Goal: Information Seeking & Learning: Learn about a topic

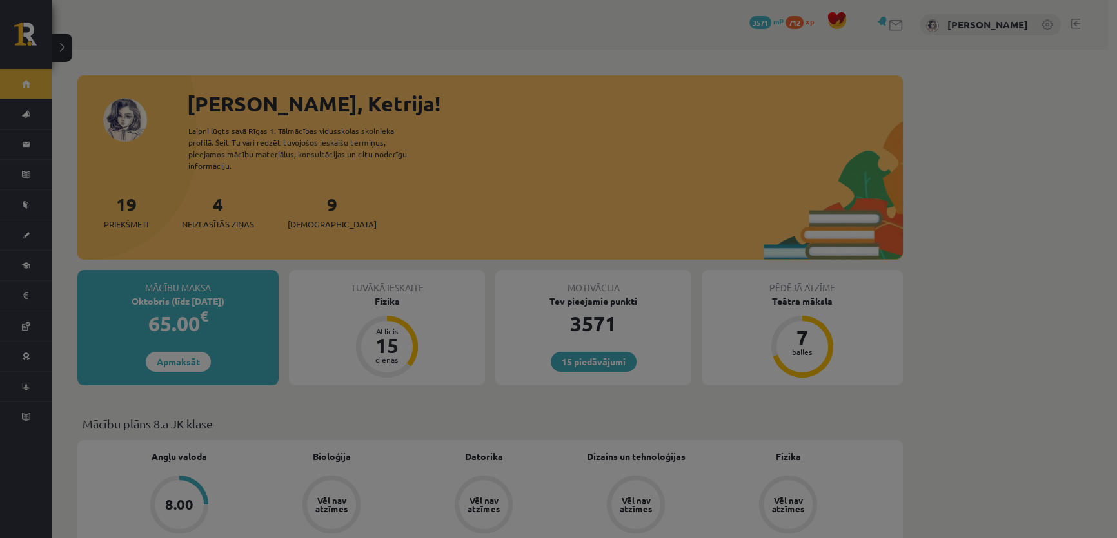
scroll to position [234, 0]
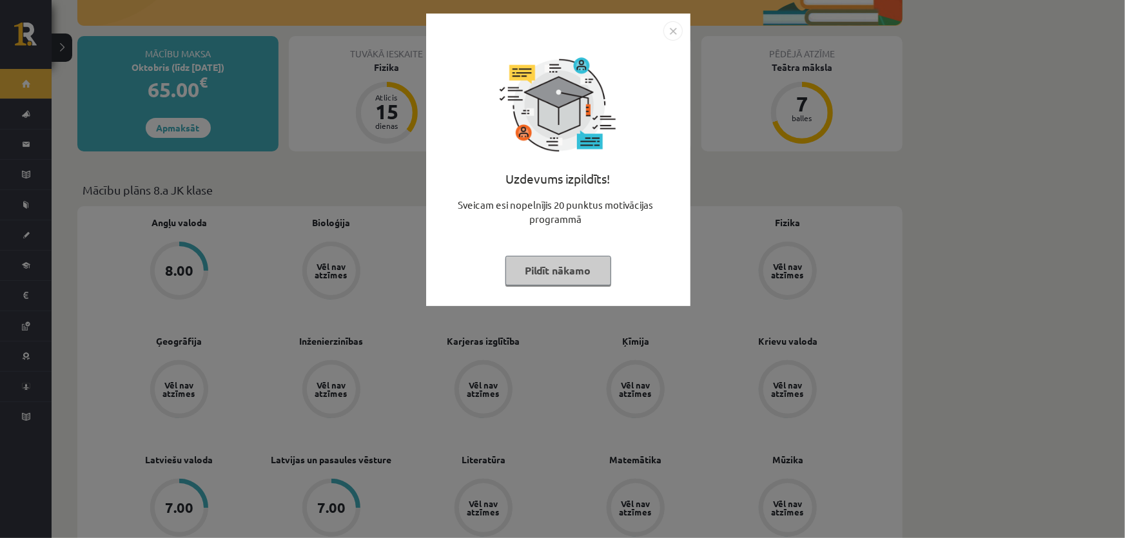
click at [530, 286] on div "Uzdevums izpildīts! Sveicam esi nopelnījis 20 punktus motivācijas programmā Pil…" at bounding box center [558, 170] width 249 height 258
click at [535, 277] on button "Pildīt nākamo" at bounding box center [558, 271] width 106 height 30
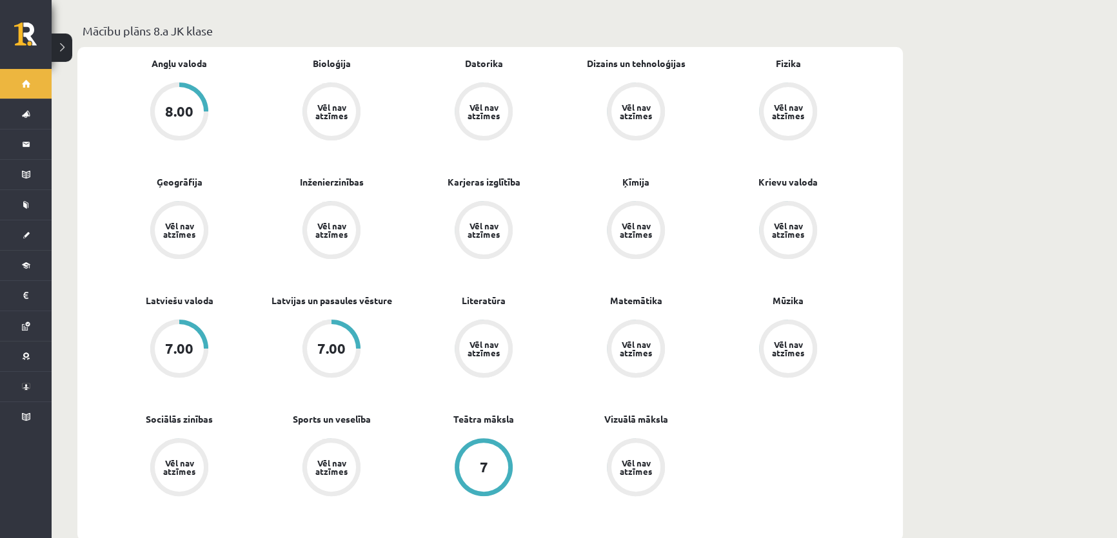
scroll to position [410, 0]
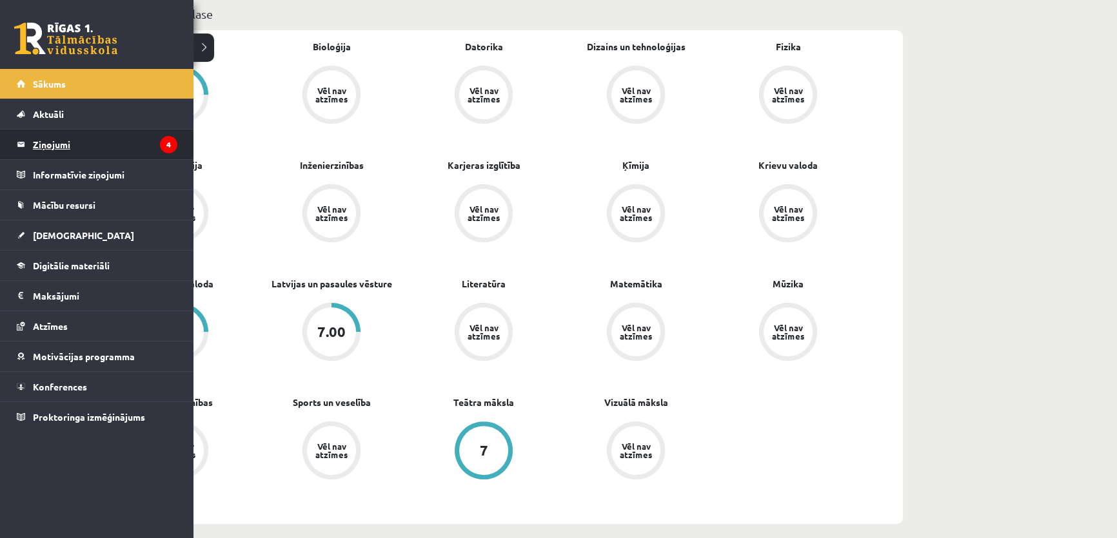
click at [152, 140] on legend "Ziņojumi 4" at bounding box center [105, 145] width 144 height 30
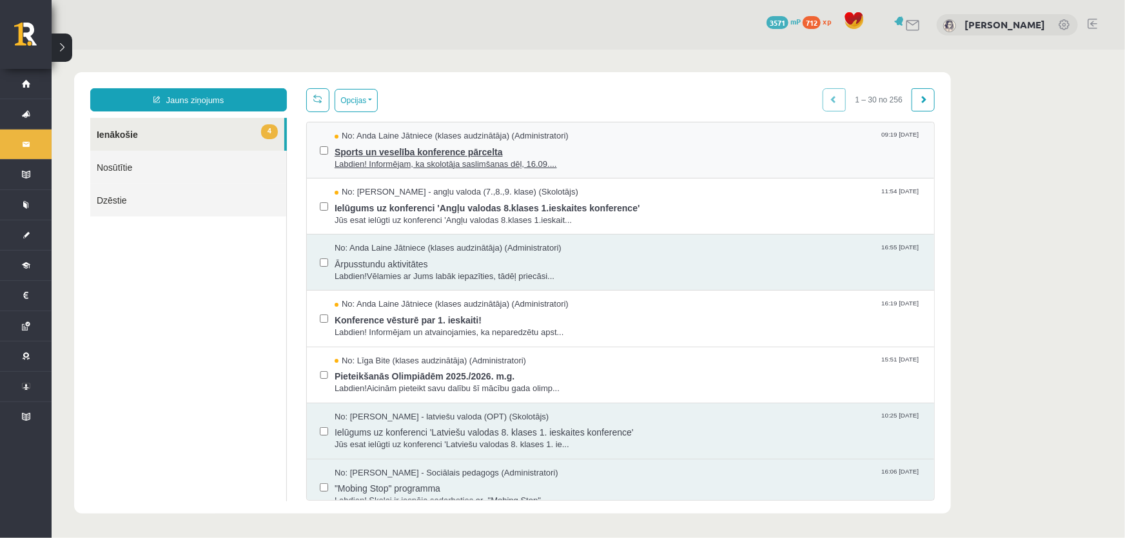
click at [593, 152] on span "Sports un veselība konference pārcelta" at bounding box center [627, 150] width 587 height 16
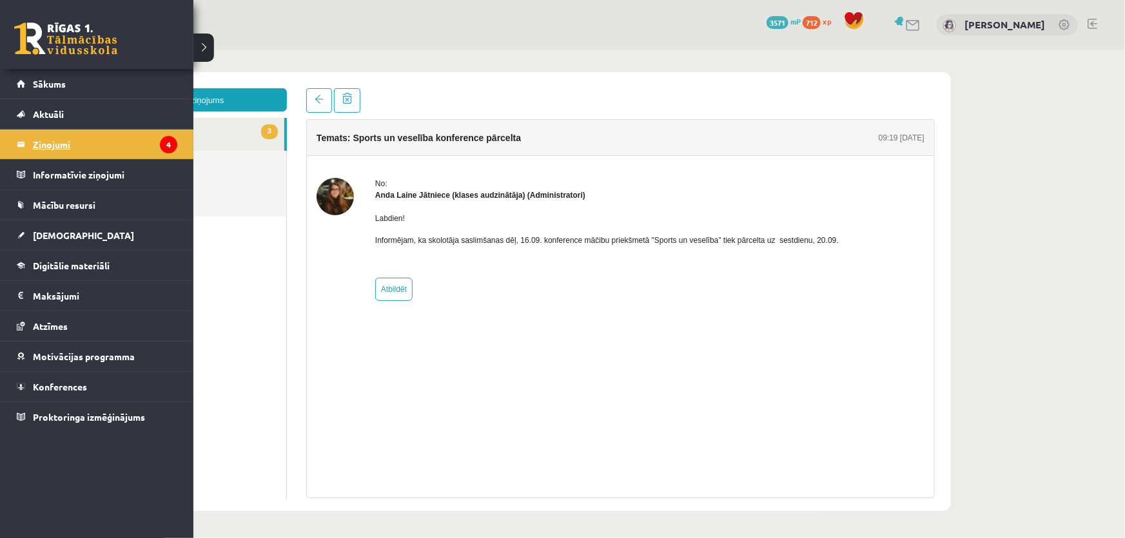
click at [39, 149] on legend "Ziņojumi 4" at bounding box center [105, 145] width 144 height 30
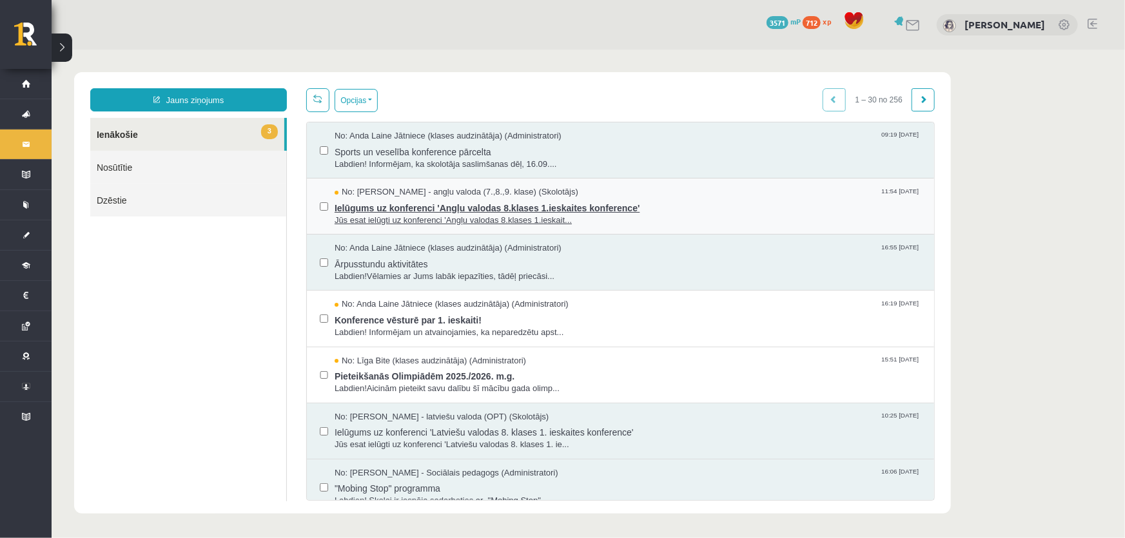
click at [643, 206] on span "Ielūgums uz konferenci 'Angļu valodas 8.klases 1.ieskaites konference'" at bounding box center [627, 206] width 587 height 16
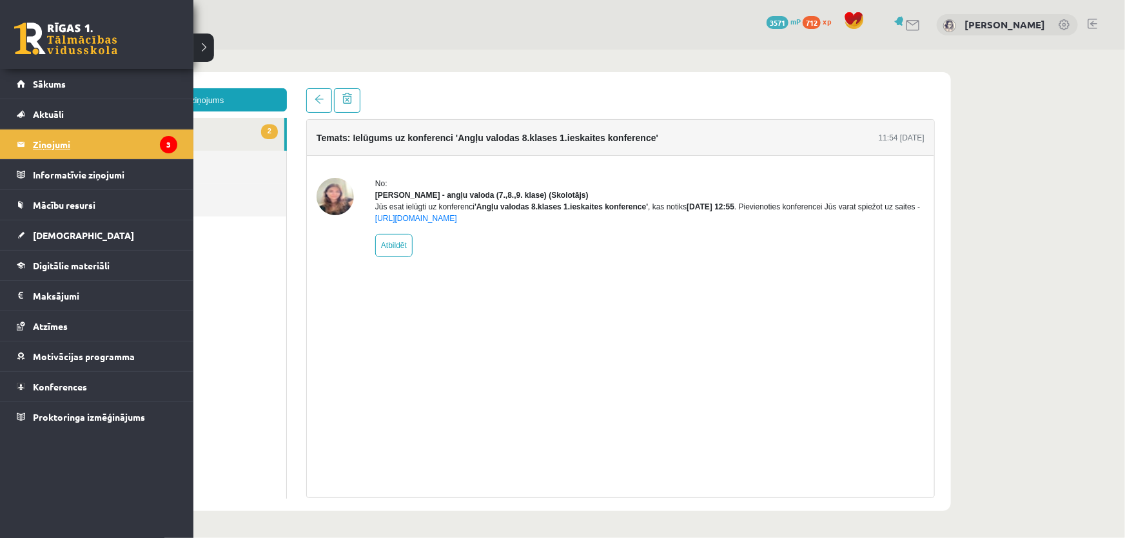
click at [115, 137] on legend "Ziņojumi 3" at bounding box center [105, 145] width 144 height 30
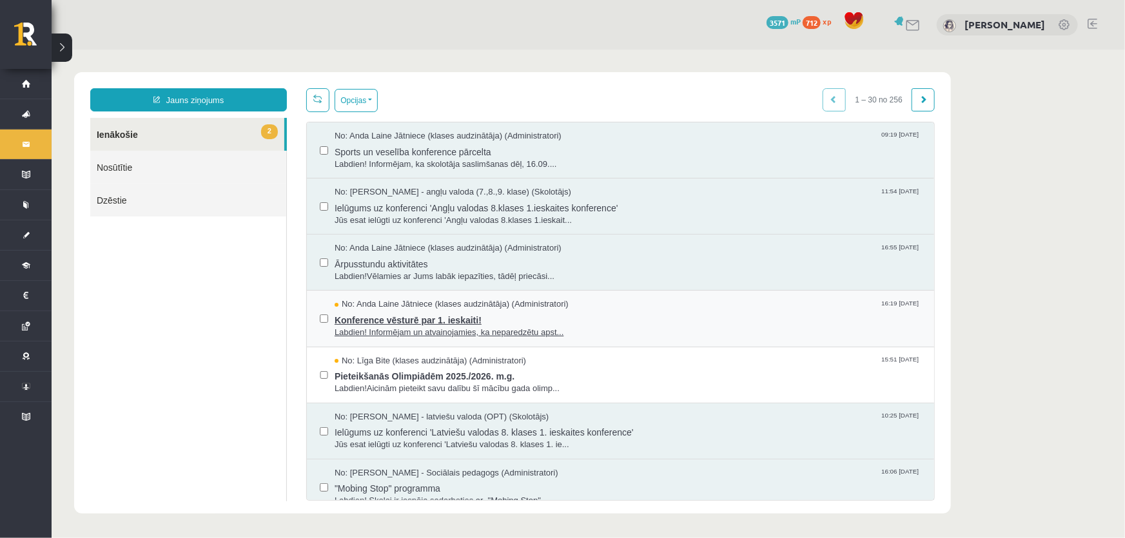
click at [594, 315] on span "Konference vēsturē par 1. ieskaiti!" at bounding box center [627, 318] width 587 height 16
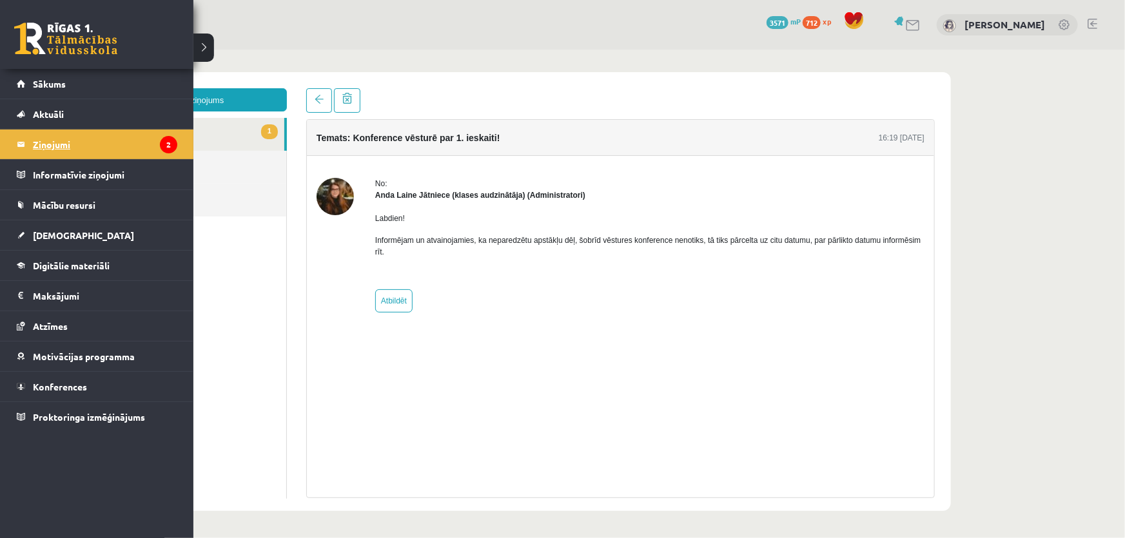
click at [63, 141] on legend "Ziņojumi 2" at bounding box center [105, 145] width 144 height 30
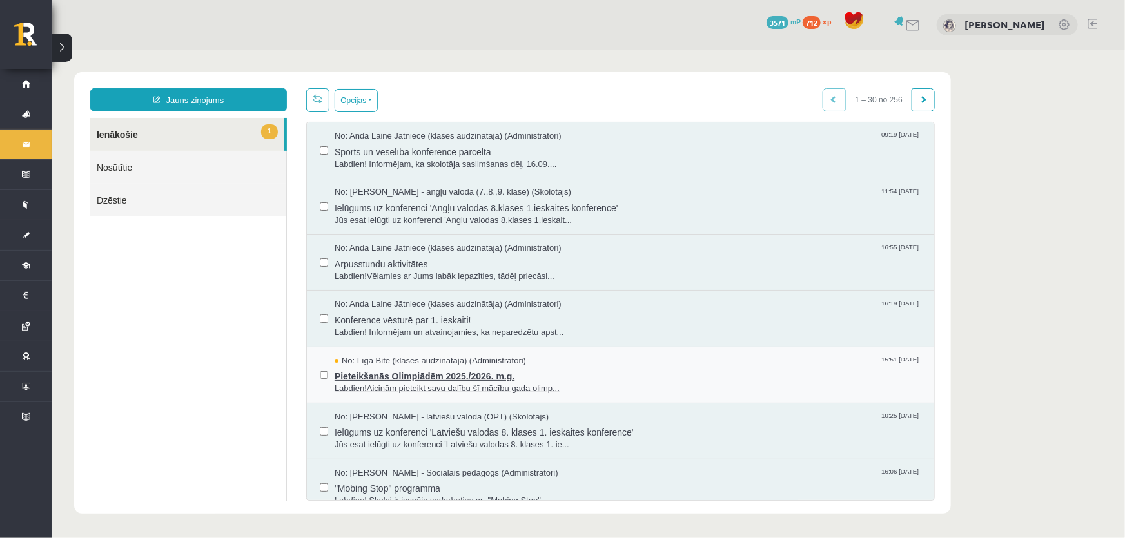
click at [596, 368] on span "Pieteikšanās Olimpiādēm 2025./2026. m.g." at bounding box center [627, 374] width 587 height 16
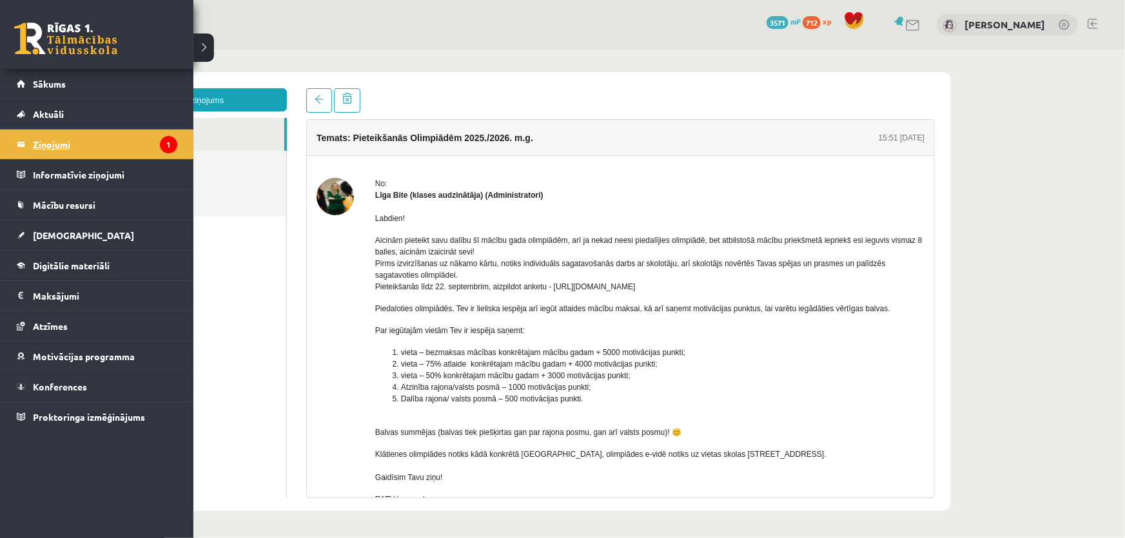
click at [40, 153] on legend "Ziņojumi 1" at bounding box center [105, 145] width 144 height 30
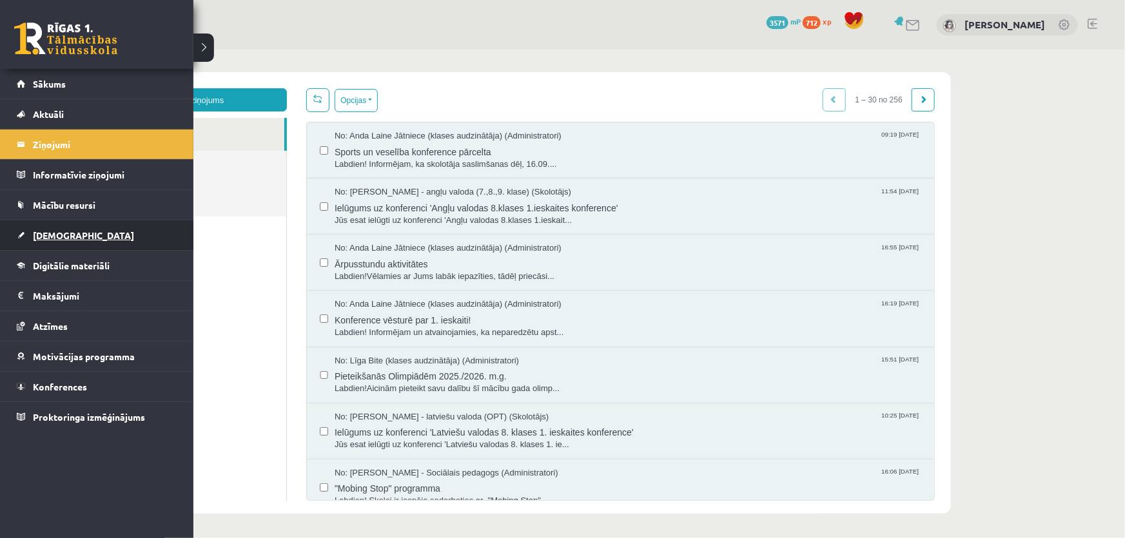
click at [110, 237] on link "[DEMOGRAPHIC_DATA]" at bounding box center [97, 236] width 161 height 30
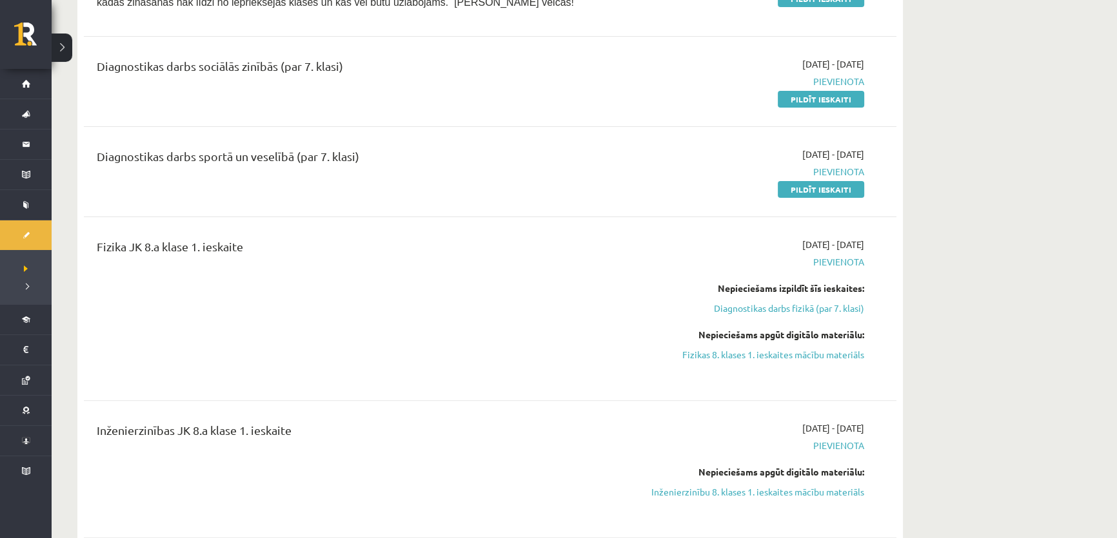
scroll to position [527, 0]
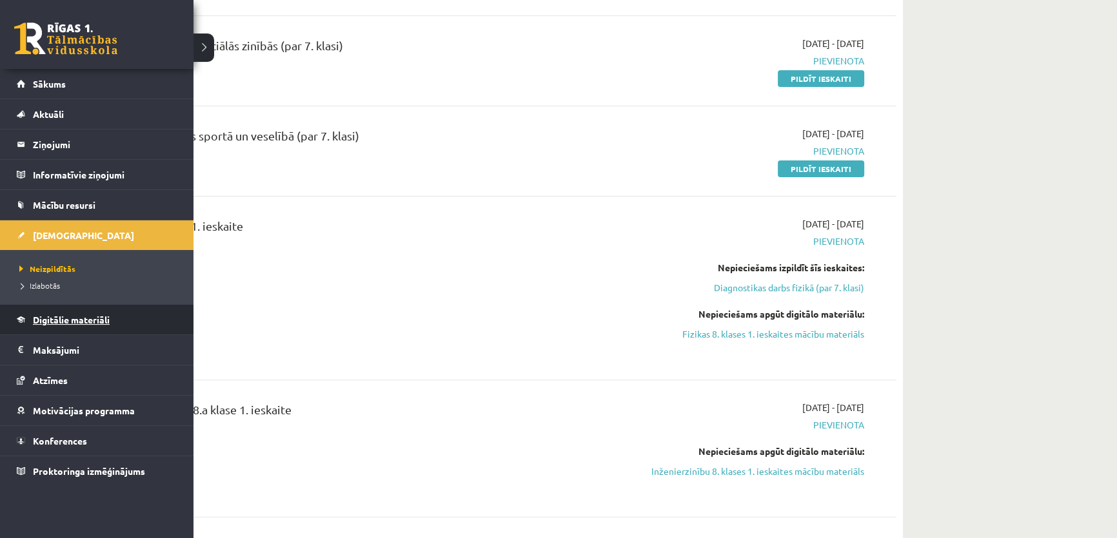
click at [64, 318] on span "Digitālie materiāli" at bounding box center [71, 320] width 77 height 12
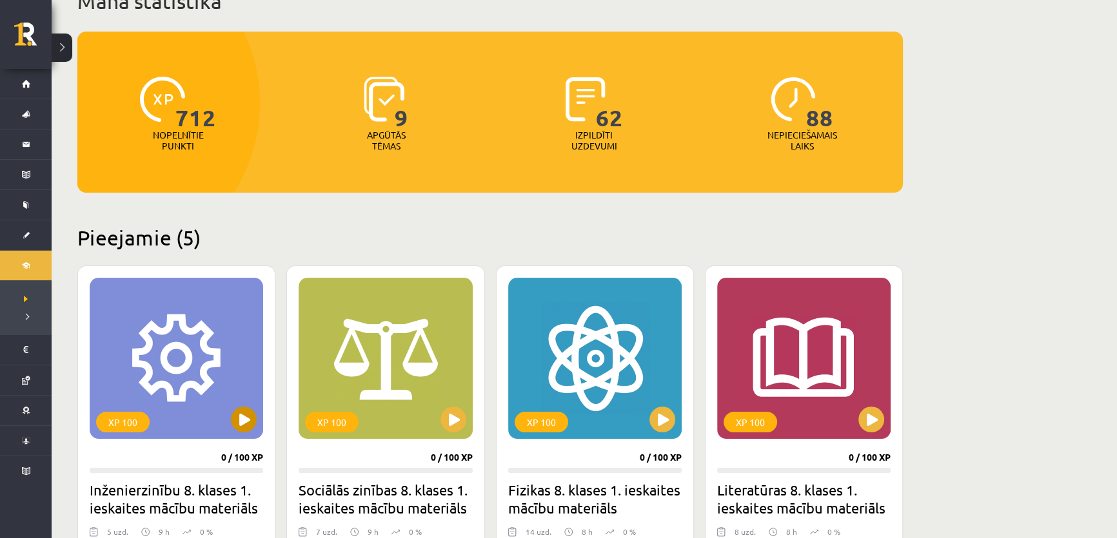
scroll to position [234, 0]
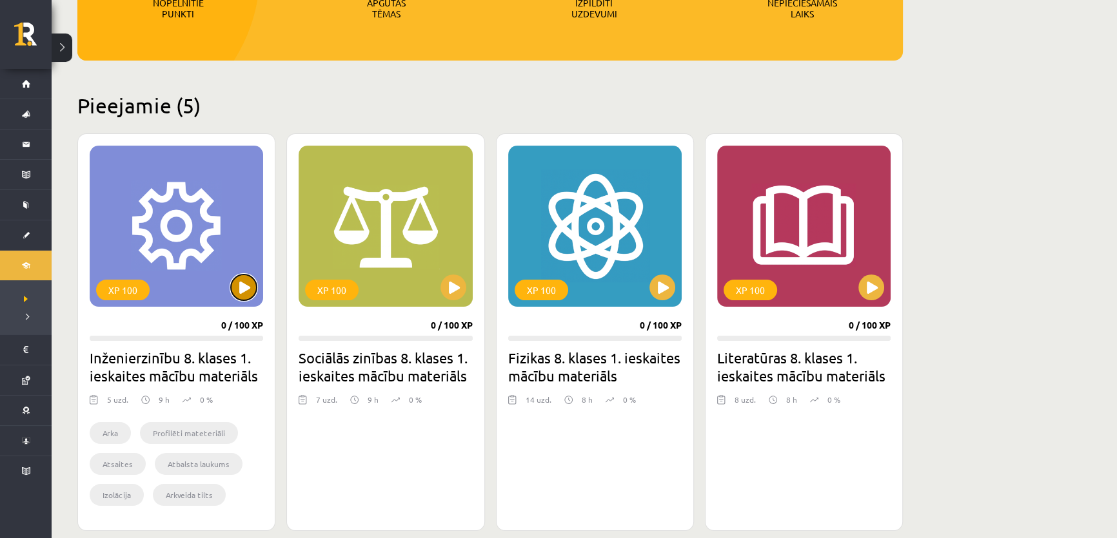
click at [243, 287] on button at bounding box center [244, 288] width 26 height 26
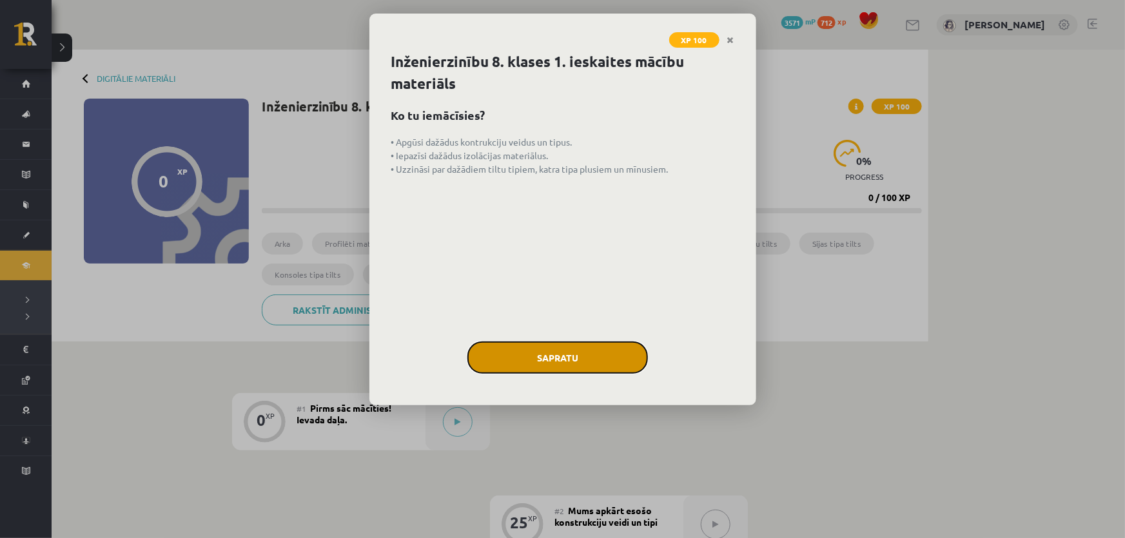
click at [537, 360] on button "Sapratu" at bounding box center [557, 358] width 181 height 32
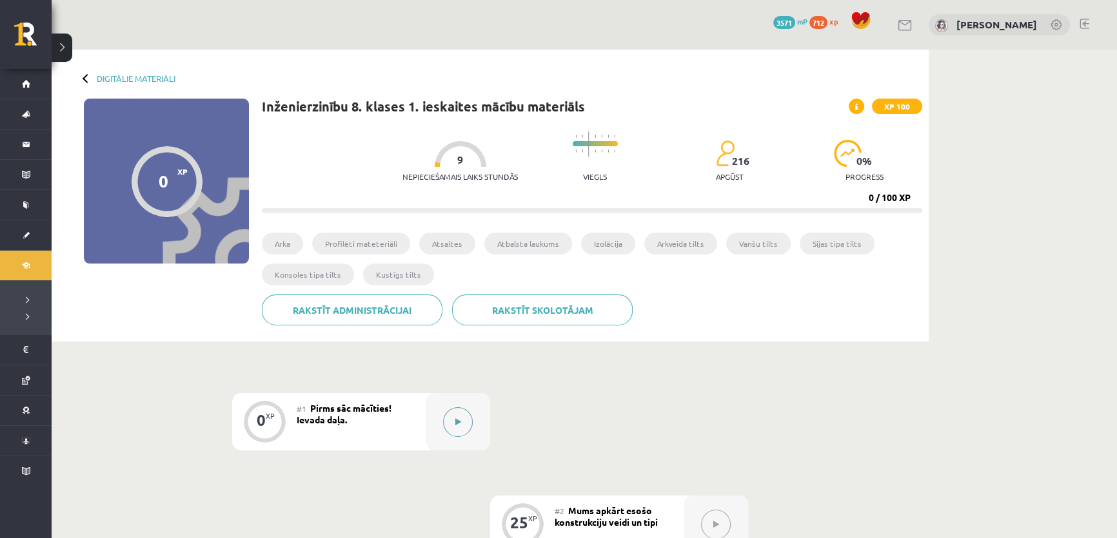
click at [464, 424] on button at bounding box center [458, 422] width 30 height 30
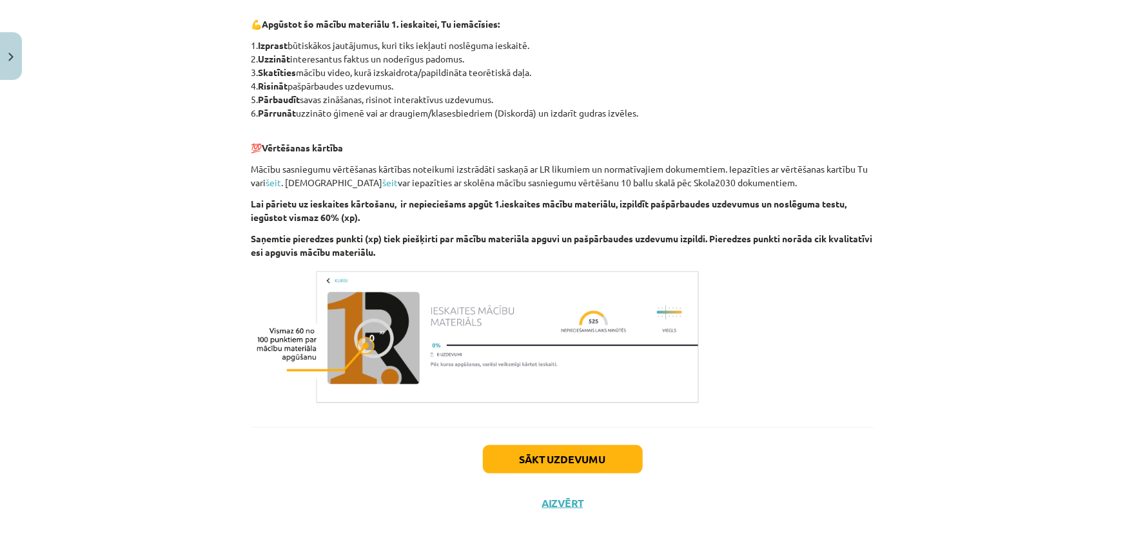
scroll to position [638, 0]
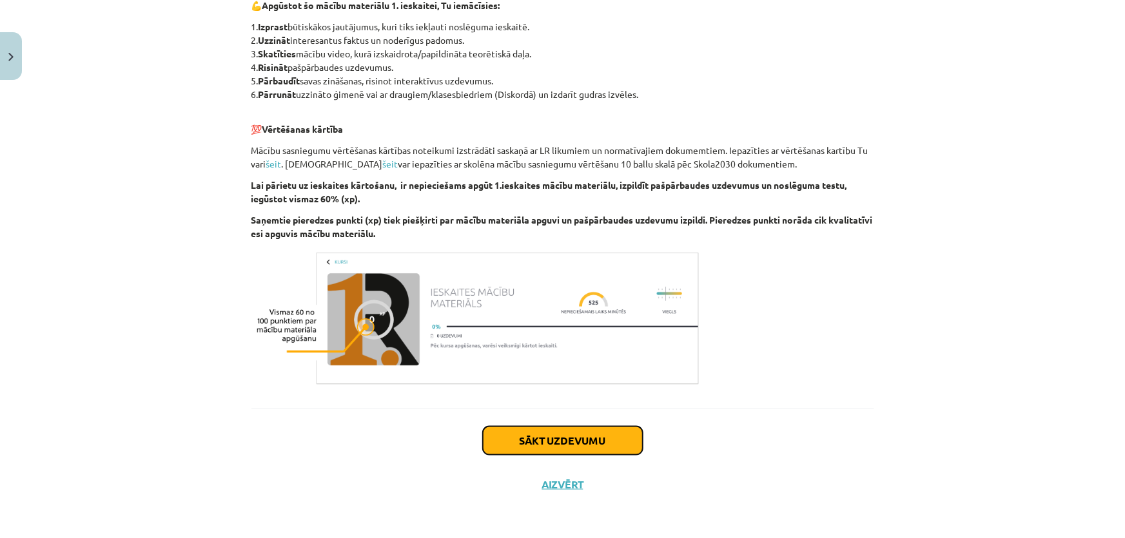
click at [539, 446] on button "Sākt uzdevumu" at bounding box center [563, 441] width 160 height 28
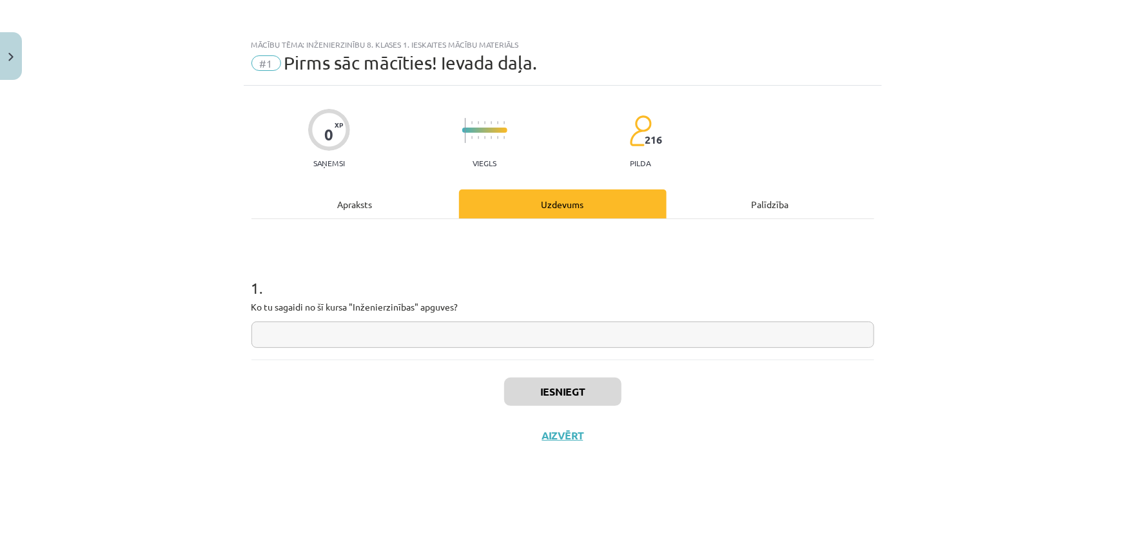
scroll to position [0, 0]
drag, startPoint x: 975, startPoint y: 163, endPoint x: 985, endPoint y: 190, distance: 28.4
click at [976, 163] on div "Mācību tēma: Inženierzinību 8. klases 1. ieskaites mācību materiāls #1 Pirms sā…" at bounding box center [562, 269] width 1125 height 538
click at [1005, 153] on div "Mācību tēma: Inženierzinību 8. klases 1. ieskaites mācību materiāls #1 Pirms sā…" at bounding box center [562, 269] width 1125 height 538
click at [317, 337] on input "text" at bounding box center [562, 335] width 623 height 26
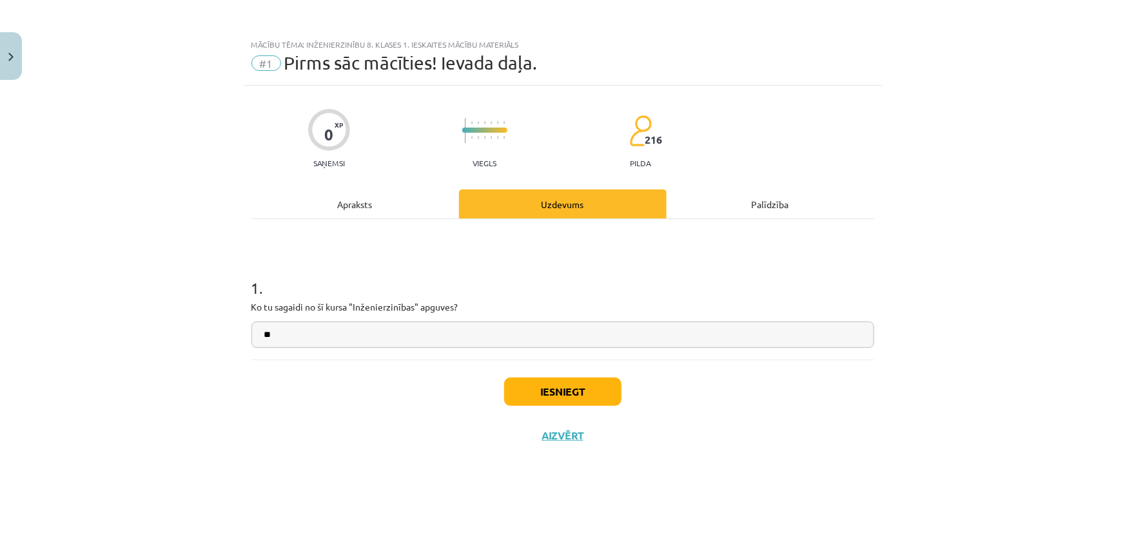
type input "*"
click at [368, 341] on input "text" at bounding box center [562, 335] width 623 height 26
click at [371, 335] on input "text" at bounding box center [562, 335] width 623 height 26
click at [373, 335] on input "text" at bounding box center [562, 335] width 623 height 26
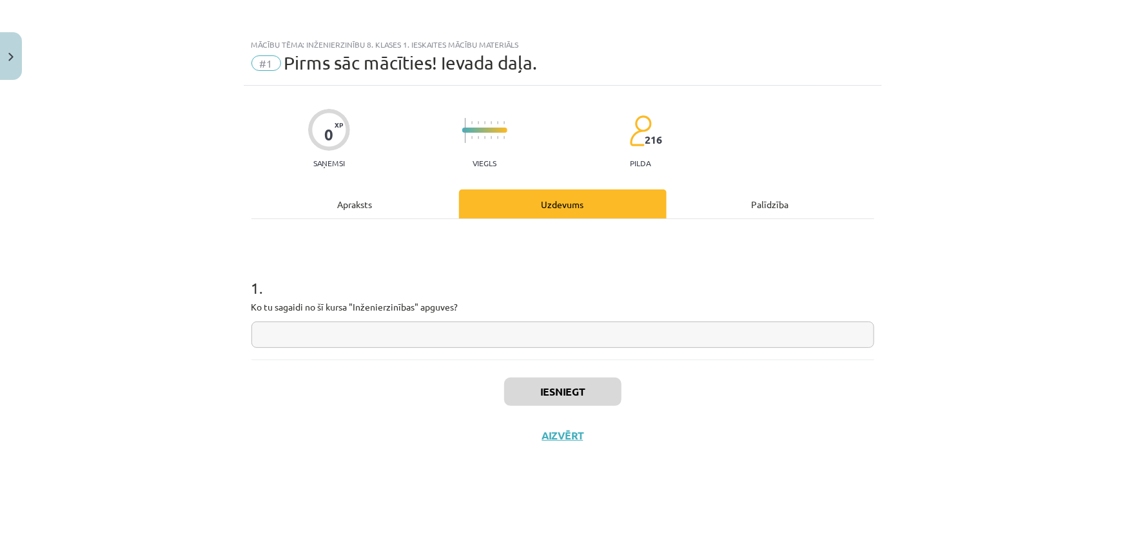
click at [373, 335] on input "text" at bounding box center [562, 335] width 623 height 26
drag, startPoint x: 377, startPoint y: 332, endPoint x: 448, endPoint y: 358, distance: 76.3
click at [377, 332] on input "text" at bounding box center [562, 335] width 623 height 26
type input "*"
type input "**"
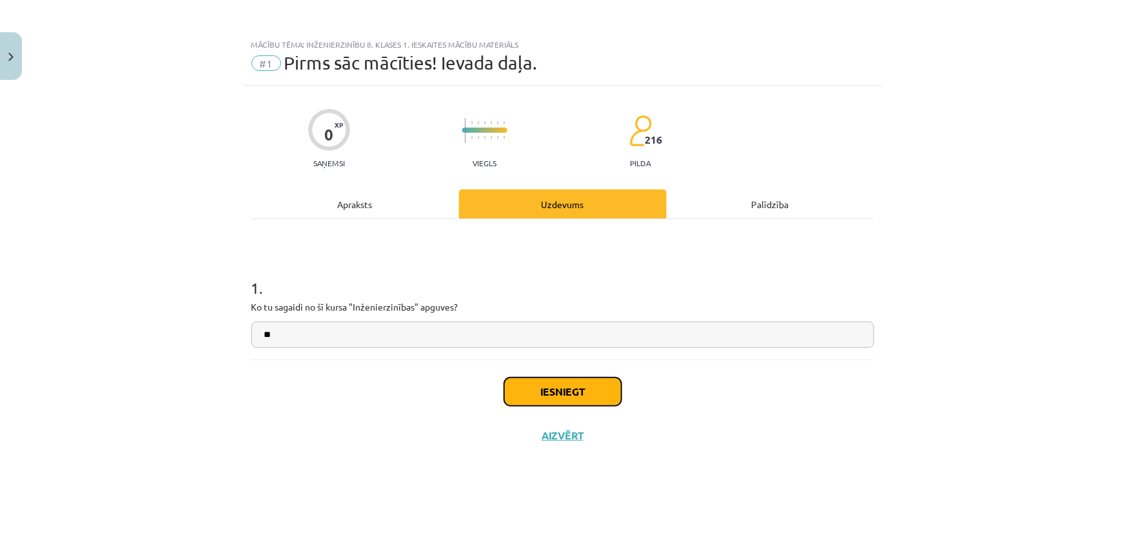
click at [552, 402] on button "Iesniegt" at bounding box center [562, 392] width 117 height 28
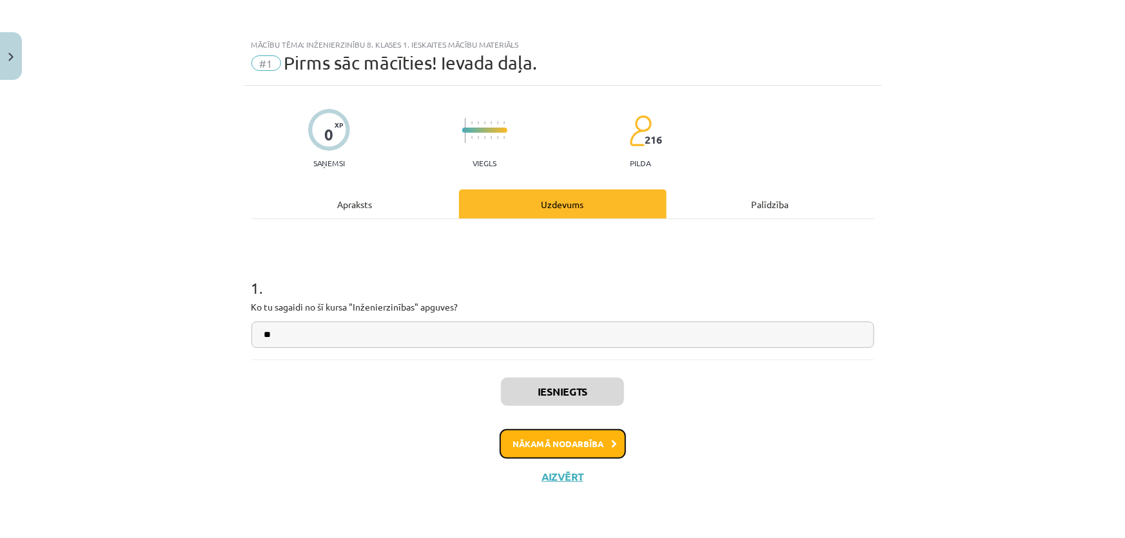
click at [542, 446] on button "Nākamā nodarbība" at bounding box center [563, 444] width 126 height 30
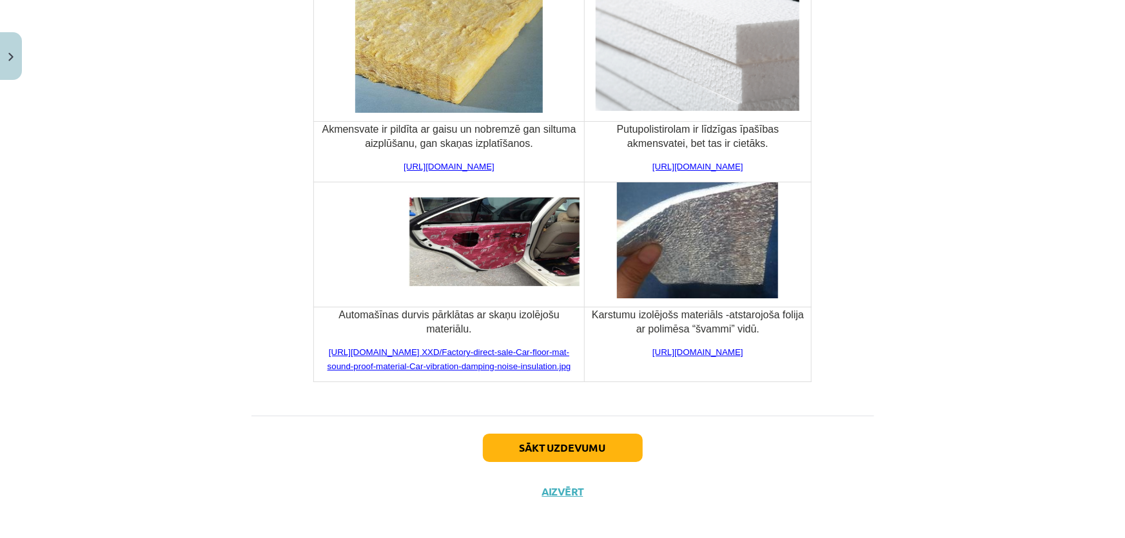
scroll to position [4702, 0]
click at [543, 434] on button "Sākt uzdevumu" at bounding box center [563, 447] width 160 height 28
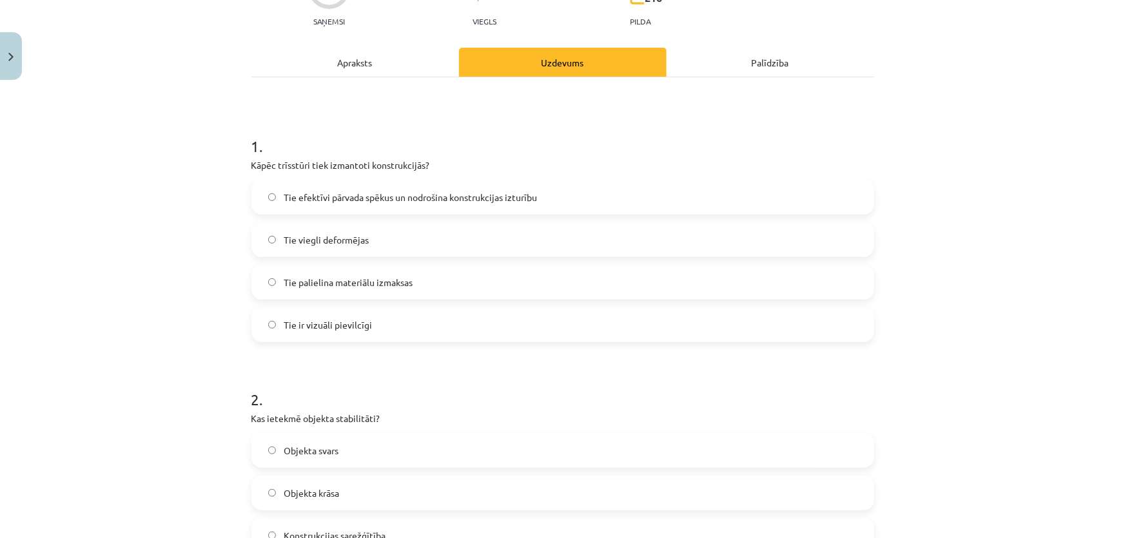
scroll to position [149, 0]
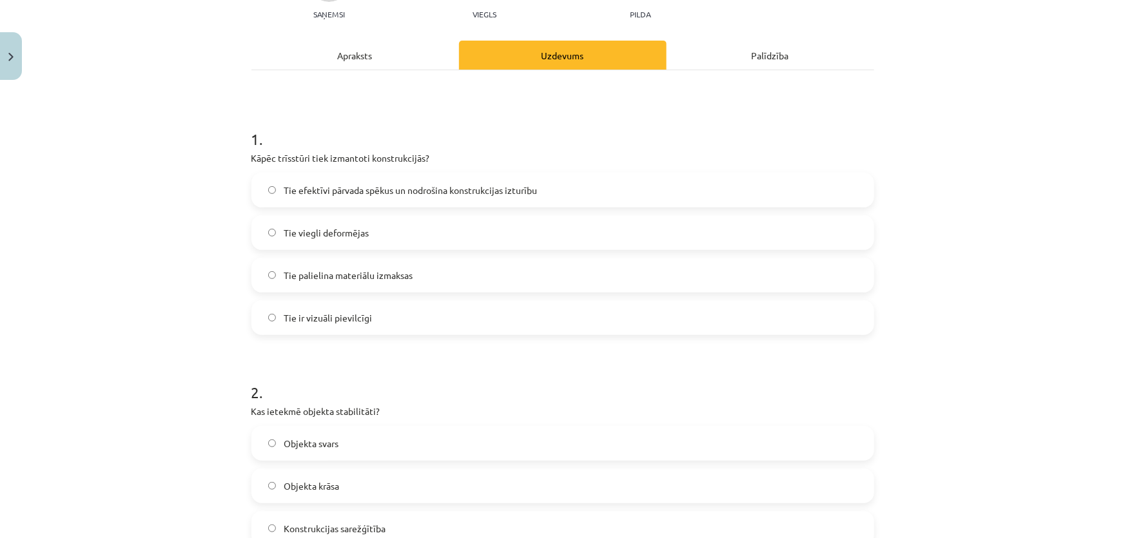
click at [252, 157] on p "Kāpēc trīsstūri tiek izmantoti konstrukcijās?" at bounding box center [562, 159] width 623 height 14
click at [348, 168] on div "1 . Kāpēc trīsstūri tiek izmantoti konstrukcijās? Tie efektīvi pārvada spēkus u…" at bounding box center [562, 222] width 623 height 228
click at [352, 162] on p "Kāpēc trīsstūri tiek izmantoti konstrukcijās?" at bounding box center [562, 159] width 623 height 14
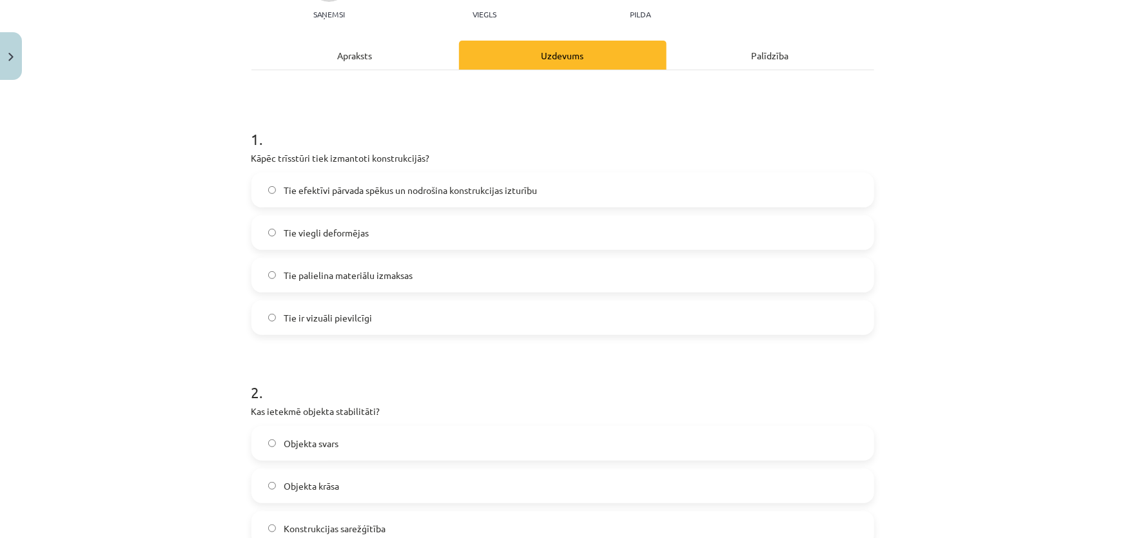
click at [362, 159] on p "Kāpēc trīsstūri tiek izmantoti konstrukcijās?" at bounding box center [562, 159] width 623 height 14
click at [364, 159] on p "Kāpēc trīsstūri tiek izmantoti konstrukcijās?" at bounding box center [562, 159] width 623 height 14
click at [384, 159] on p "Kāpēc trīsstūri tiek izmantoti konstrukcijās?" at bounding box center [562, 159] width 623 height 14
click at [386, 159] on p "Kāpēc trīsstūri tiek izmantoti konstrukcijās?" at bounding box center [562, 159] width 623 height 14
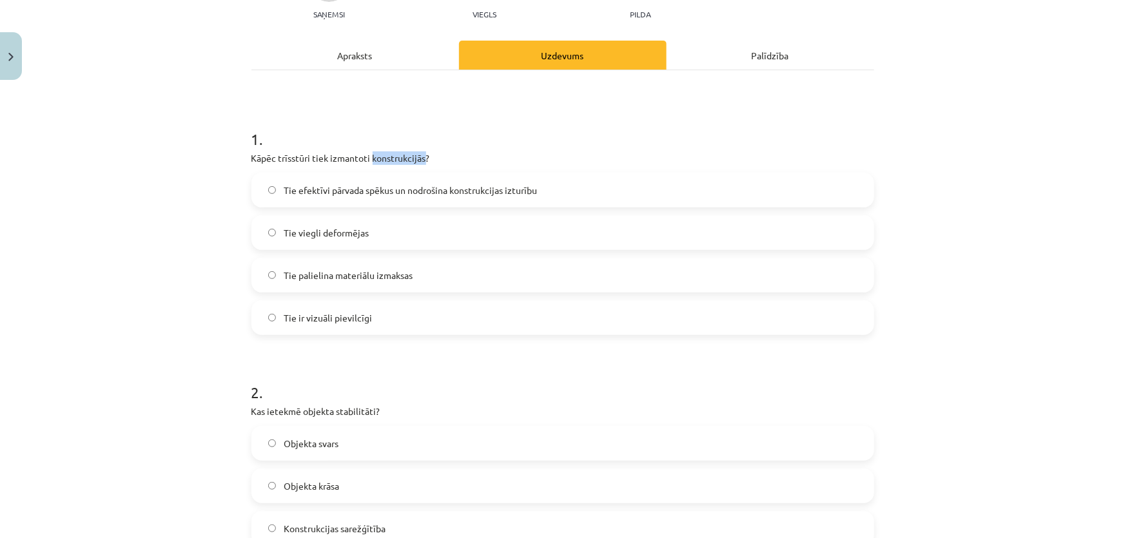
click at [386, 159] on p "Kāpēc trīsstūri tiek izmantoti konstrukcijās?" at bounding box center [562, 159] width 623 height 14
click at [716, 155] on p "Kāpēc trīsstūri tiek izmantoti konstrukcijās?" at bounding box center [562, 159] width 623 height 14
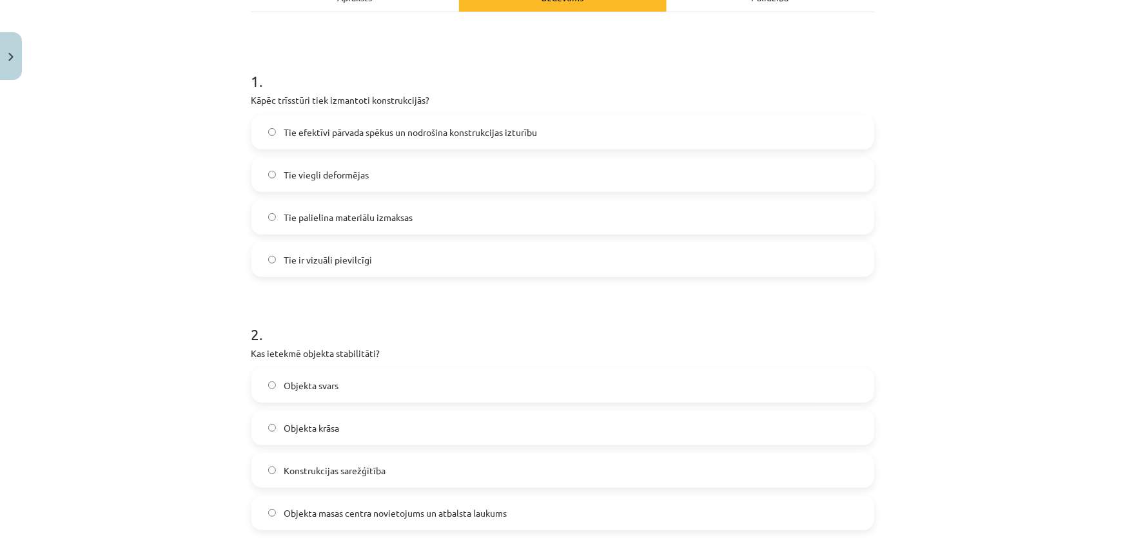
scroll to position [32, 0]
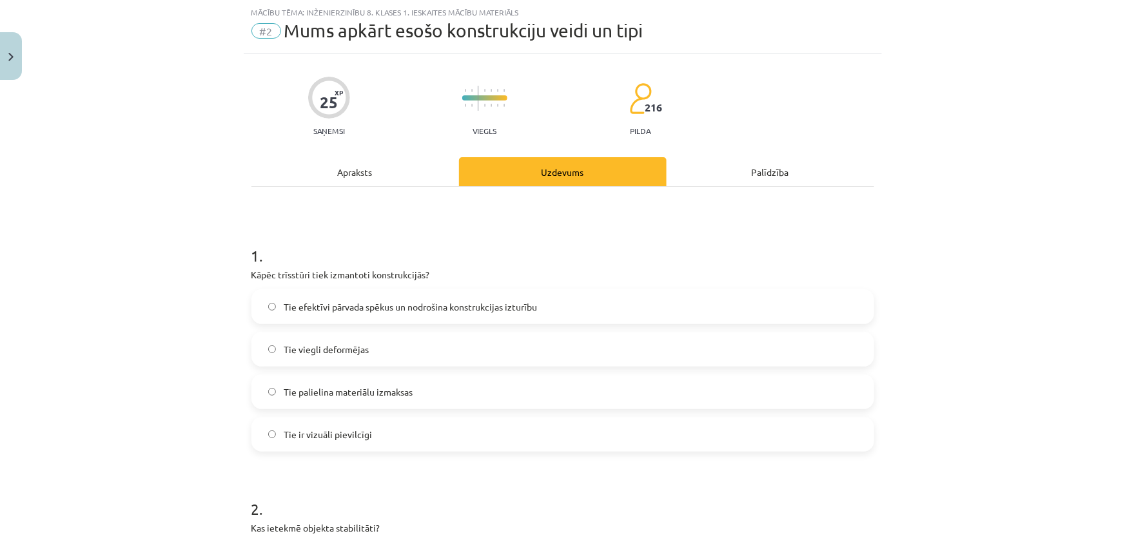
click at [761, 274] on p "Kāpēc trīsstūri tiek izmantoti konstrukcijās?" at bounding box center [562, 275] width 623 height 14
click at [635, 281] on p "Kāpēc trīsstūri tiek izmantoti konstrukcijās?" at bounding box center [562, 275] width 623 height 14
click at [331, 275] on p "Kāpēc trīsstūri tiek izmantoti konstrukcijās?" at bounding box center [562, 275] width 623 height 14
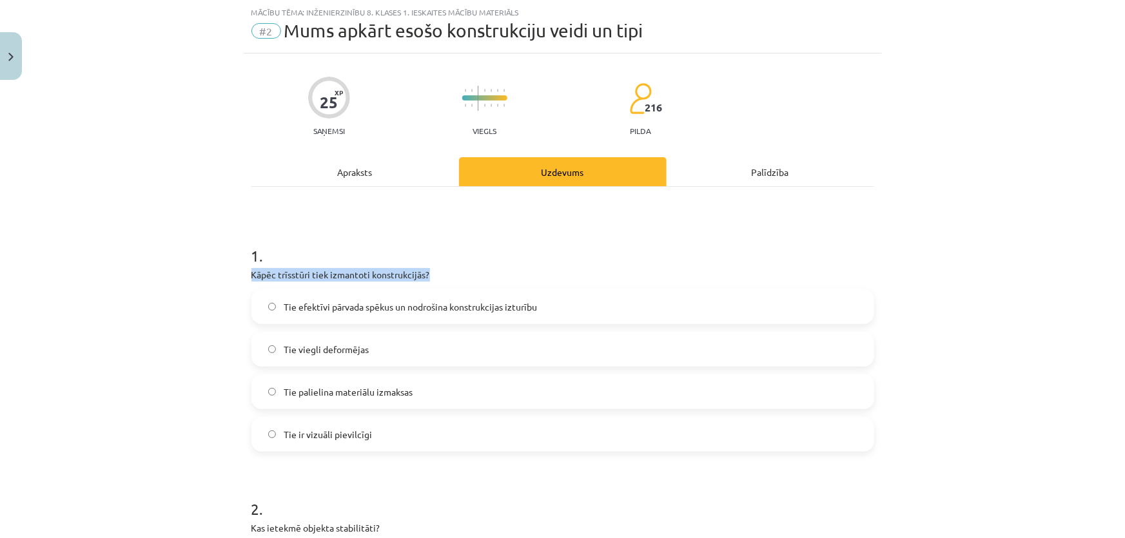
copy div "Kāpēc trīsstūri tiek izmantoti konstrukcijās?"
click at [310, 302] on span "Tie efektīvi pārvada spēkus un nodrošina konstrukcijas izturību" at bounding box center [410, 307] width 253 height 14
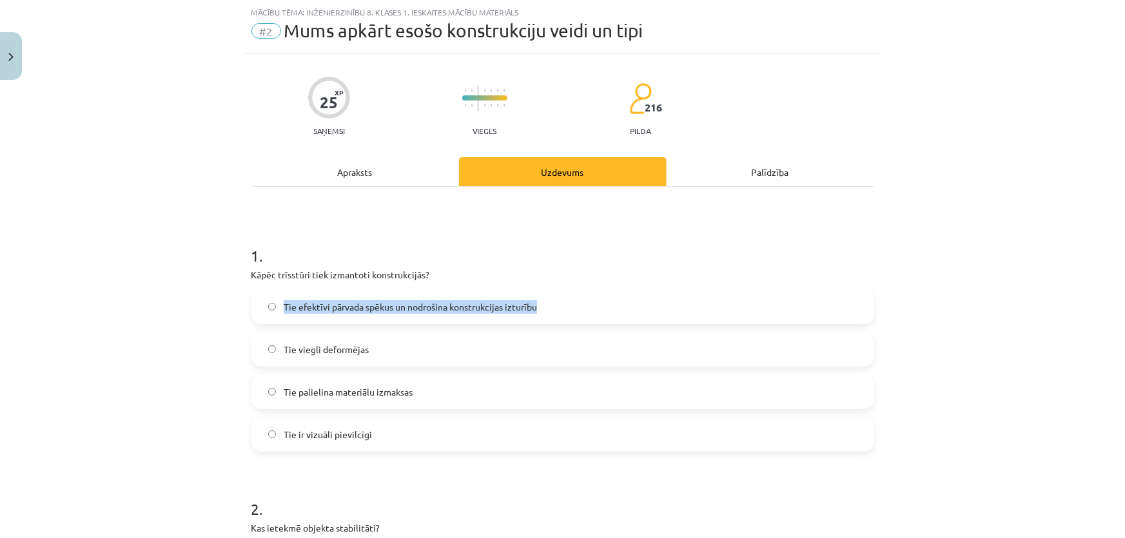
click at [310, 302] on span "Tie efektīvi pārvada spēkus un nodrošina konstrukcijas izturību" at bounding box center [410, 307] width 253 height 14
copy span "Tie efektīvi pārvada spēkus un nodrošina konstrukcijas izturību"
click at [309, 345] on span "Tie viegli deformējas" at bounding box center [326, 350] width 85 height 14
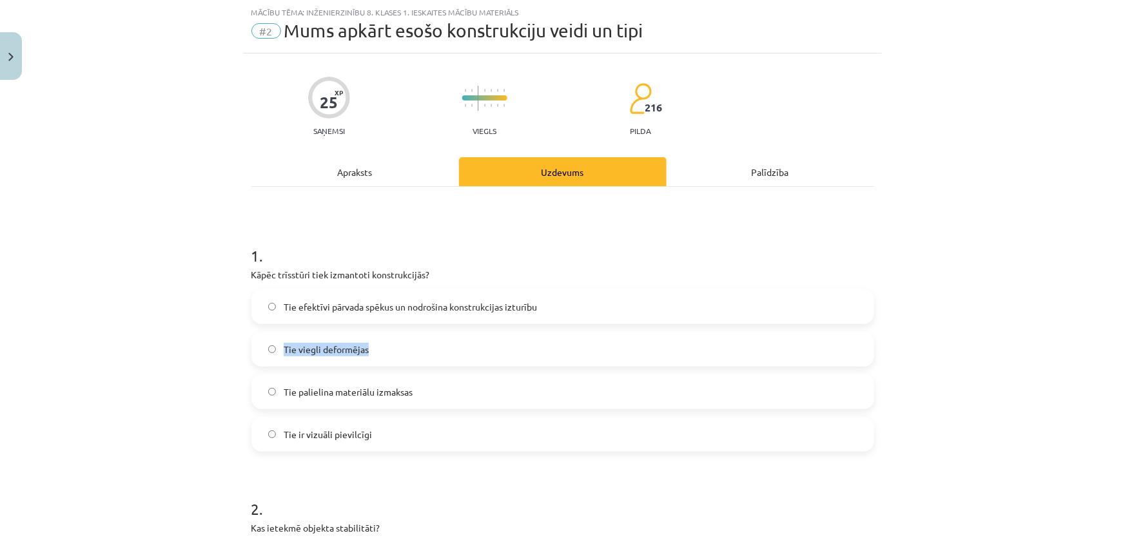
click at [309, 345] on span "Tie viegli deformējas" at bounding box center [326, 350] width 85 height 14
copy span "Tie viegli deformējas"
click at [319, 387] on span "Tie palielina materiālu izmaksas" at bounding box center [348, 393] width 129 height 14
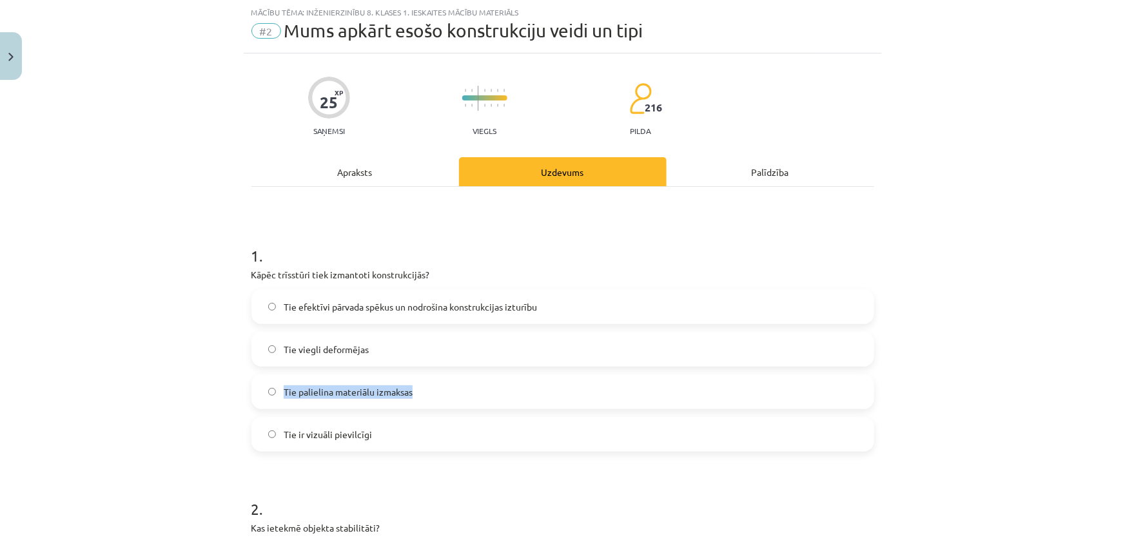
click at [319, 387] on span "Tie palielina materiālu izmaksas" at bounding box center [348, 393] width 129 height 14
copy span "Tie palielina materiālu izmaksas"
click at [301, 433] on span "Tie ir vizuāli pievilcīgi" at bounding box center [328, 435] width 88 height 14
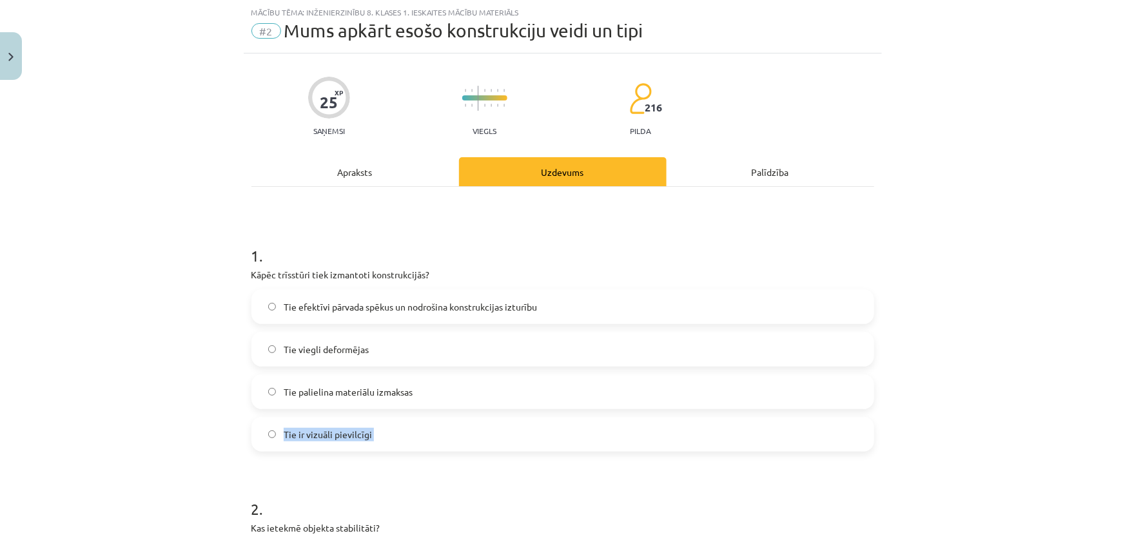
click at [301, 433] on span "Tie ir vizuāli pievilcīgi" at bounding box center [328, 435] width 88 height 14
copy span "Tie ir vizuāli pievilcīgi"
click at [290, 315] on label "Tie efektīvi pārvada spēkus un nodrošina konstrukcijas izturību" at bounding box center [563, 307] width 620 height 32
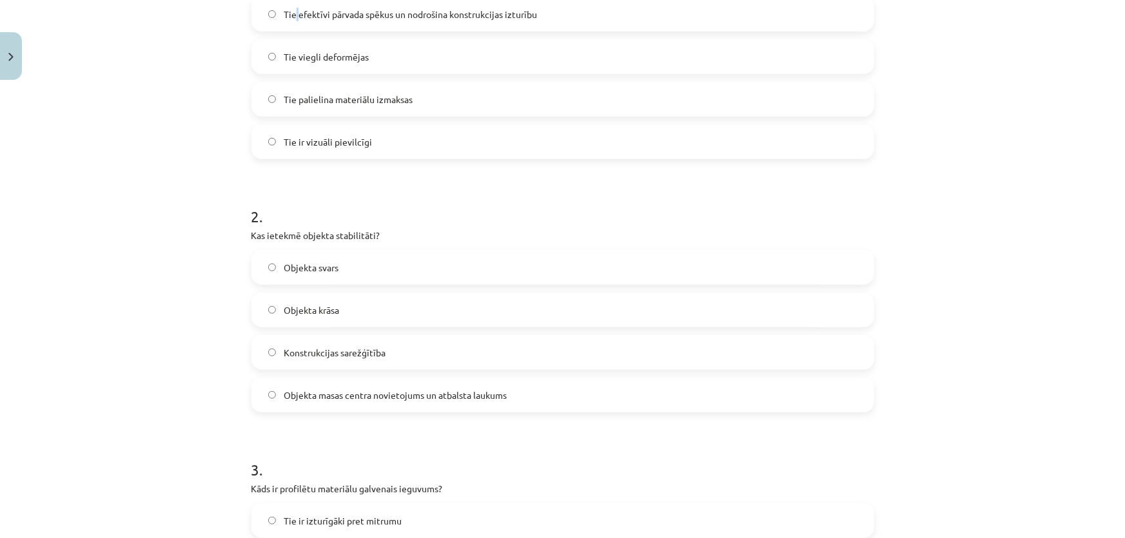
scroll to position [384, 0]
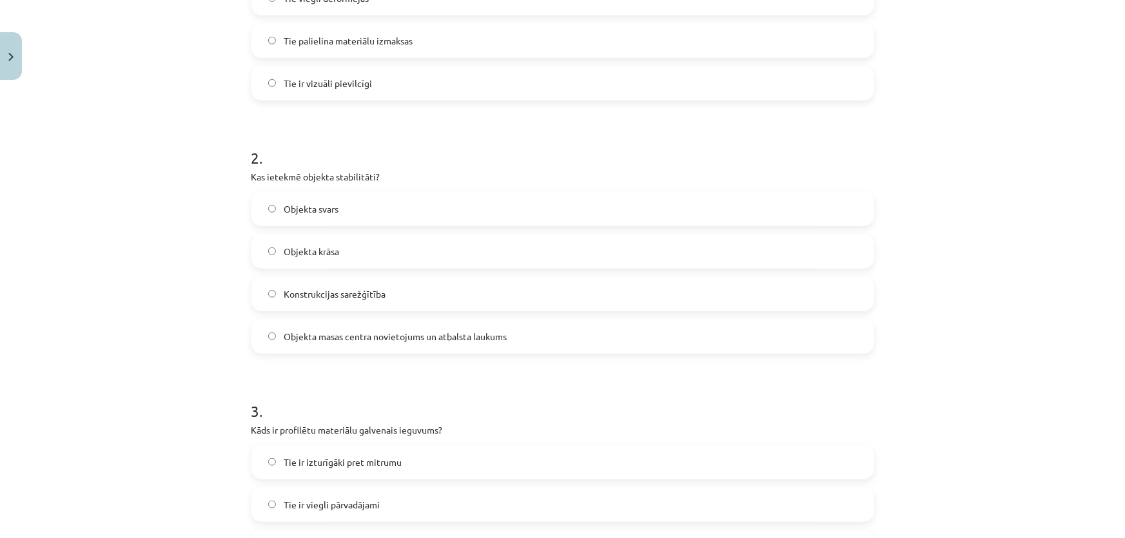
click at [333, 174] on p "Kas ietekmē objekta stabilitāti?" at bounding box center [562, 177] width 623 height 14
click at [334, 174] on p "Kas ietekmē objekta stabilitāti?" at bounding box center [562, 177] width 623 height 14
copy div "Kas ietekmē objekta stabilitāti?"
click at [328, 214] on span "Objekta svars" at bounding box center [311, 209] width 55 height 14
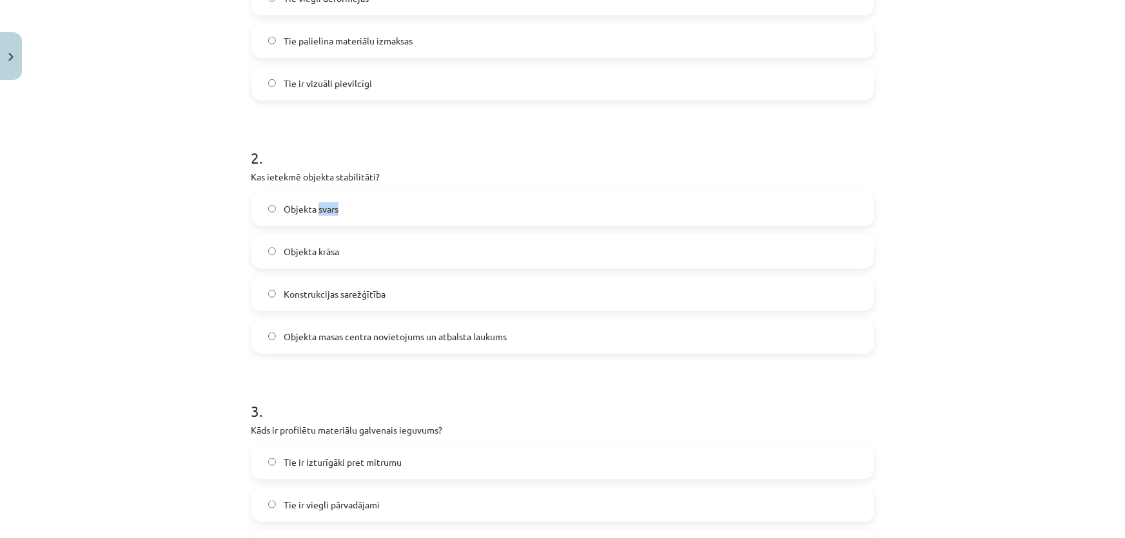
click at [328, 214] on span "Objekta svars" at bounding box center [311, 209] width 55 height 14
click at [327, 214] on span "Objekta svars" at bounding box center [311, 209] width 55 height 14
copy span "Objekta svars"
click at [319, 245] on span "Objekta krāsa" at bounding box center [311, 252] width 55 height 14
click at [319, 249] on span "Objekta krāsa" at bounding box center [311, 252] width 55 height 14
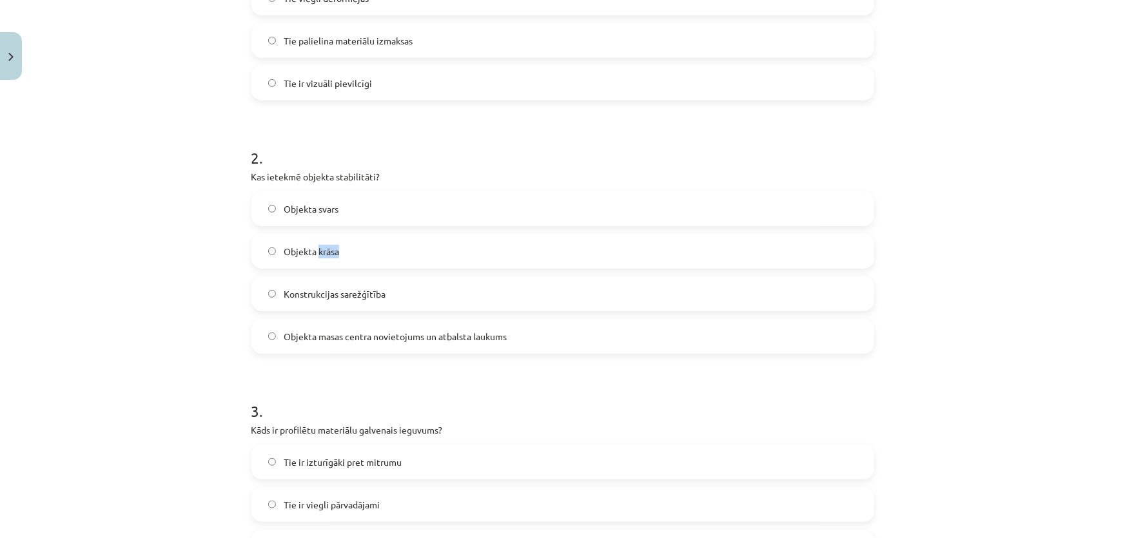
click at [319, 249] on span "Objekta krāsa" at bounding box center [311, 252] width 55 height 14
click at [312, 293] on span "Konstrukcijas sarežģītība" at bounding box center [335, 295] width 102 height 14
click at [312, 292] on span "Konstrukcijas sarežģītība" at bounding box center [335, 295] width 102 height 14
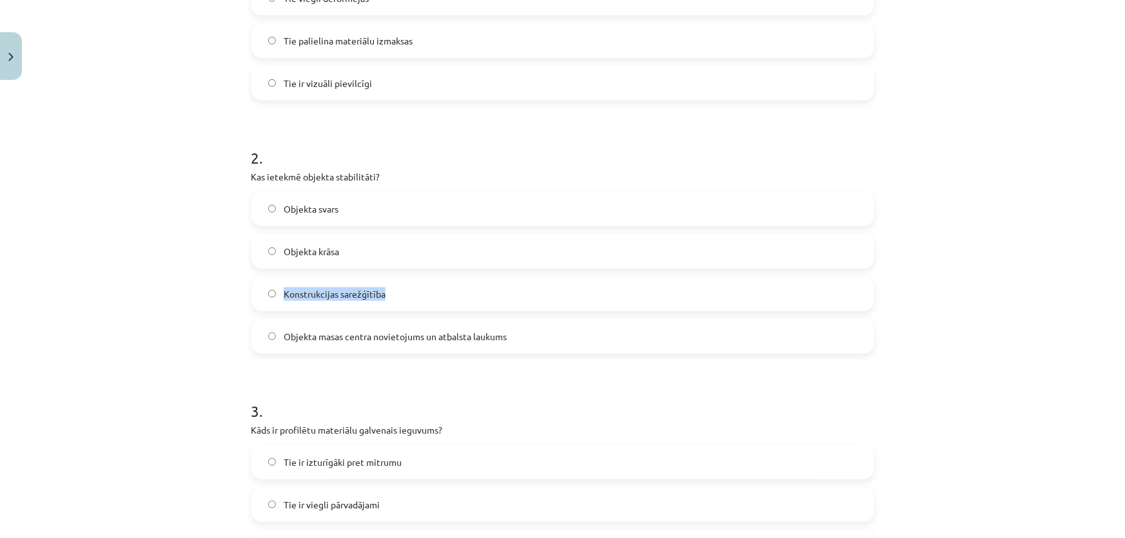
click at [311, 292] on span "Konstrukcijas sarežģītība" at bounding box center [335, 295] width 102 height 14
copy span "Konstrukcijas sarežģītība"
click at [324, 335] on span "Objekta masas centra novietojums un atbalsta laukums" at bounding box center [395, 337] width 223 height 14
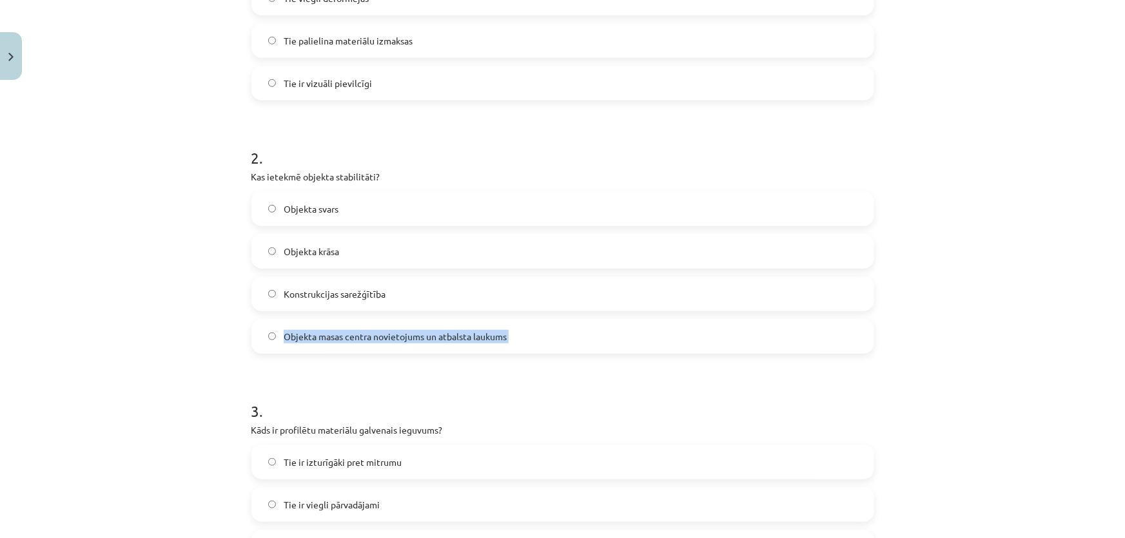
click at [324, 335] on span "Objekta masas centra novietojums un atbalsta laukums" at bounding box center [395, 337] width 223 height 14
copy span "Objekta masas centra novietojums un atbalsta laukums"
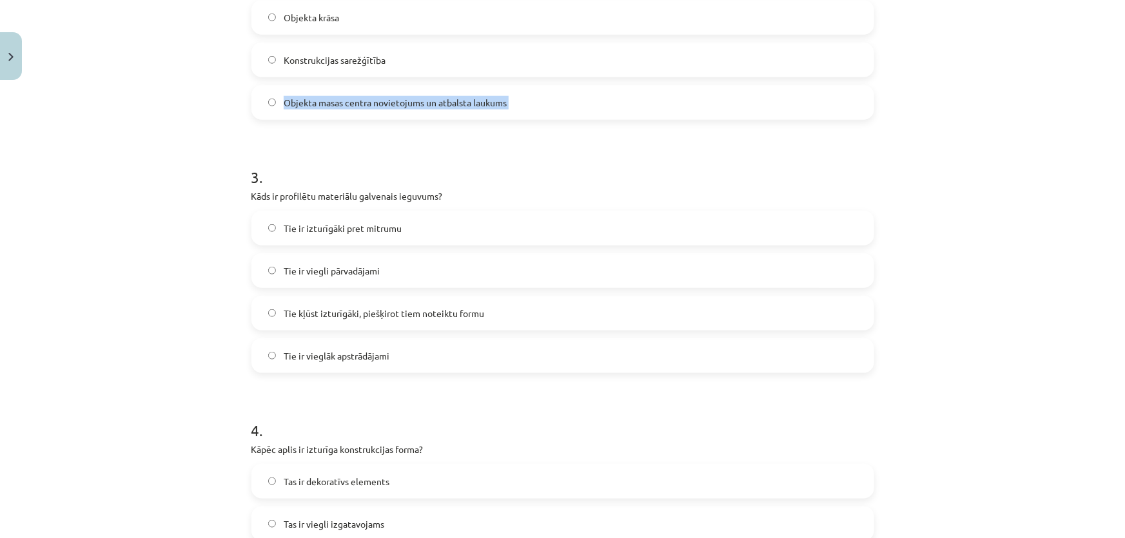
scroll to position [618, 0]
click at [340, 199] on p "Kāds ir profilētu materiālu galvenais ieguvums?" at bounding box center [562, 196] width 623 height 14
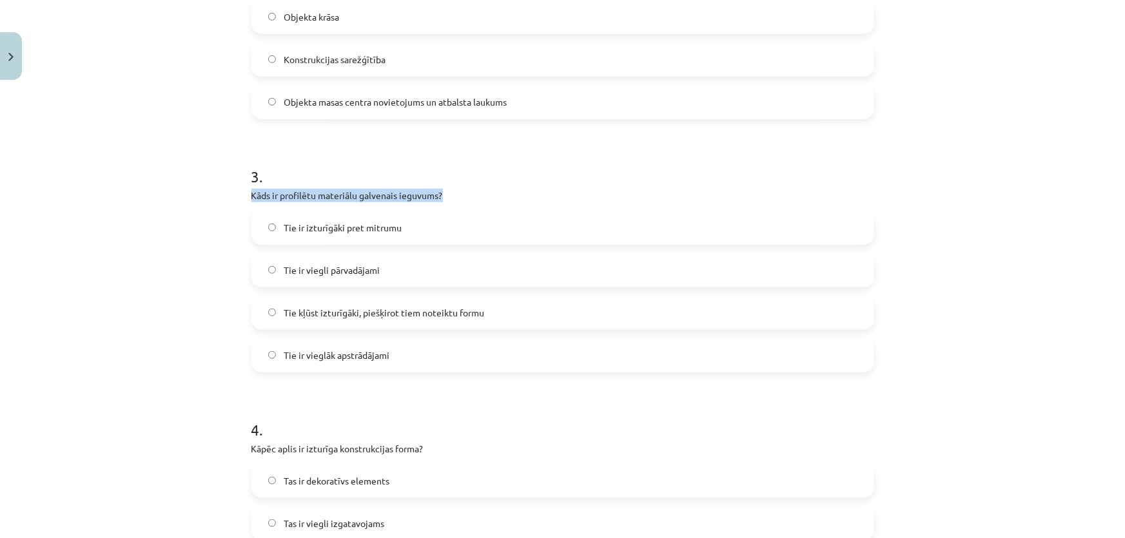
click at [340, 199] on p "Kāds ir profilētu materiālu galvenais ieguvums?" at bounding box center [562, 196] width 623 height 14
copy div "Kāds ir profilētu materiālu galvenais ieguvums?"
click at [302, 228] on span "Tie ir izturīgāki pret mitrumu" at bounding box center [343, 228] width 118 height 14
click at [303, 226] on span "Tie ir izturīgāki pret mitrumu" at bounding box center [343, 228] width 118 height 14
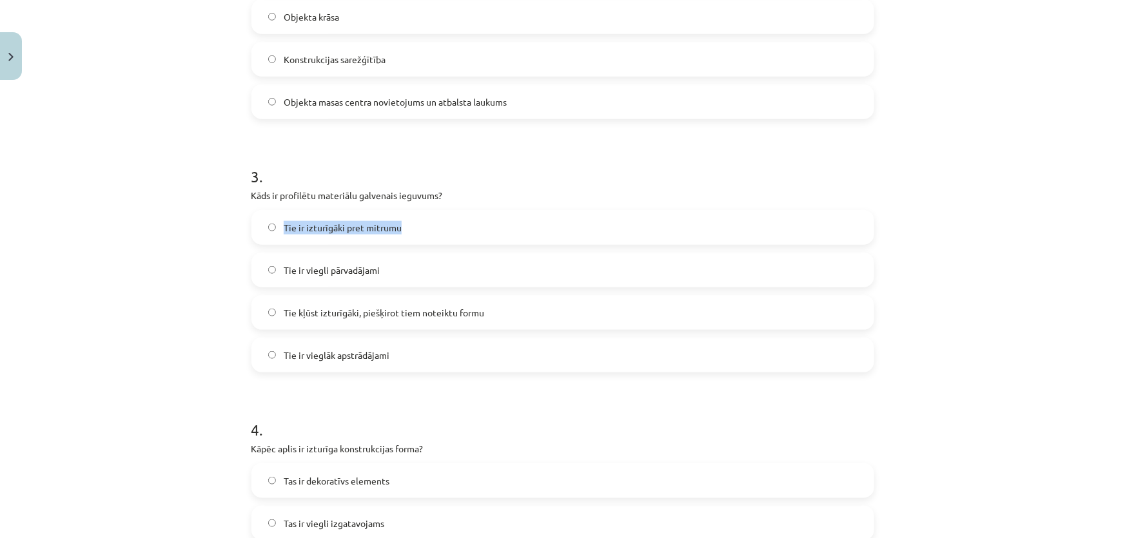
click at [303, 226] on span "Tie ir izturīgāki pret mitrumu" at bounding box center [343, 228] width 118 height 14
click at [338, 268] on span "Tie ir viegli pārvadājami" at bounding box center [332, 271] width 96 height 14
click at [338, 270] on span "Tie ir viegli pārvadājami" at bounding box center [332, 271] width 96 height 14
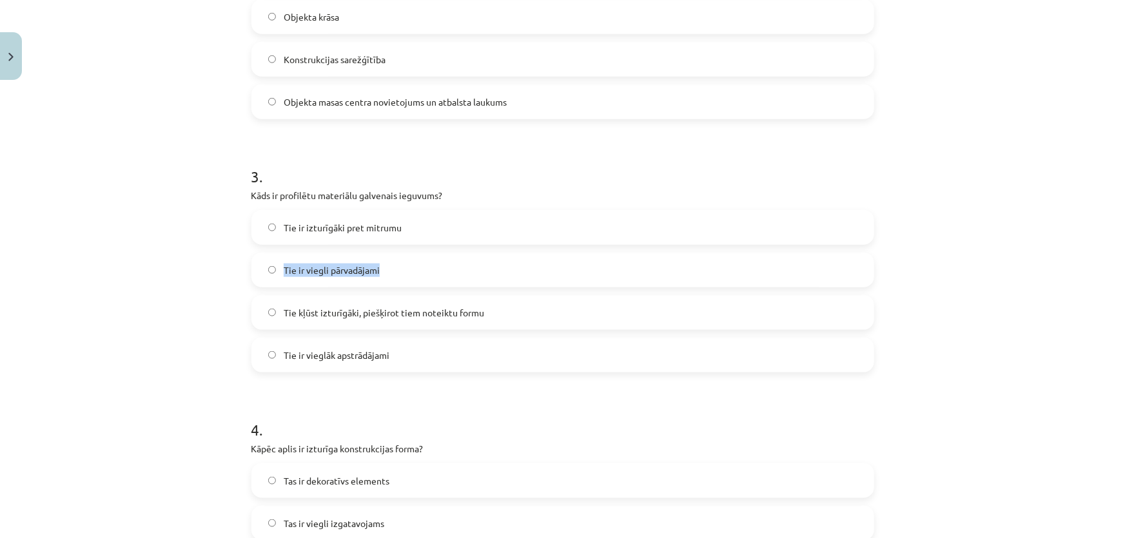
click at [338, 270] on span "Tie ir viegli pārvadājami" at bounding box center [332, 271] width 96 height 14
click at [335, 310] on span "Tie kļūst izturīgāki, piešķirot tiem noteiktu formu" at bounding box center [384, 313] width 201 height 14
click at [335, 311] on span "Tie kļūst izturīgāki, piešķirot tiem noteiktu formu" at bounding box center [384, 313] width 201 height 14
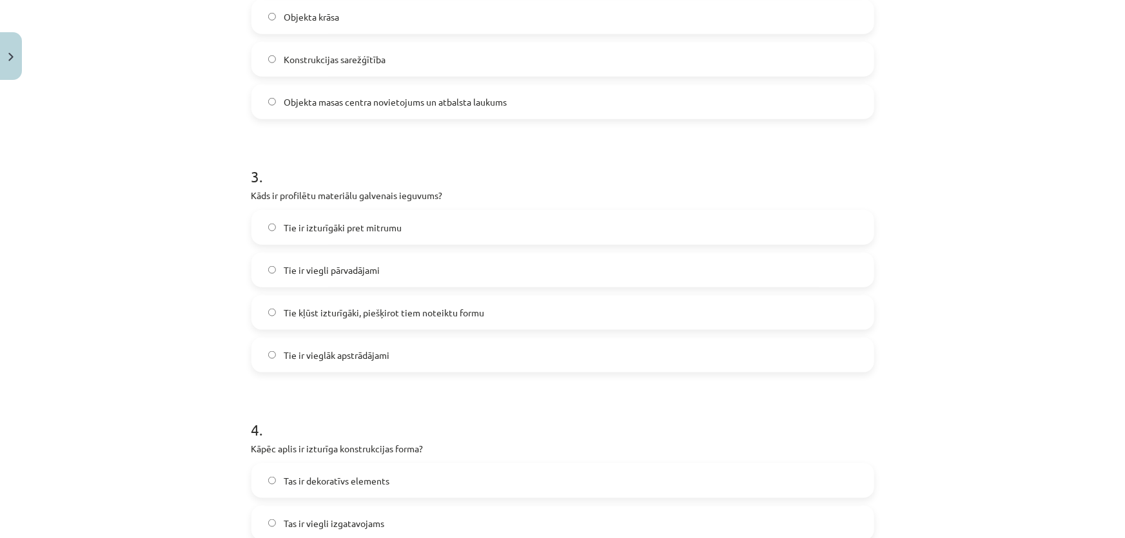
click at [328, 360] on span "Tie ir vieglāk apstrādājami" at bounding box center [337, 356] width 106 height 14
click at [328, 359] on span "Tie ir vieglāk apstrādājami" at bounding box center [337, 356] width 106 height 14
click at [306, 314] on span "Tie kļūst izturīgāki, piešķirot tiem noteiktu formu" at bounding box center [384, 313] width 201 height 14
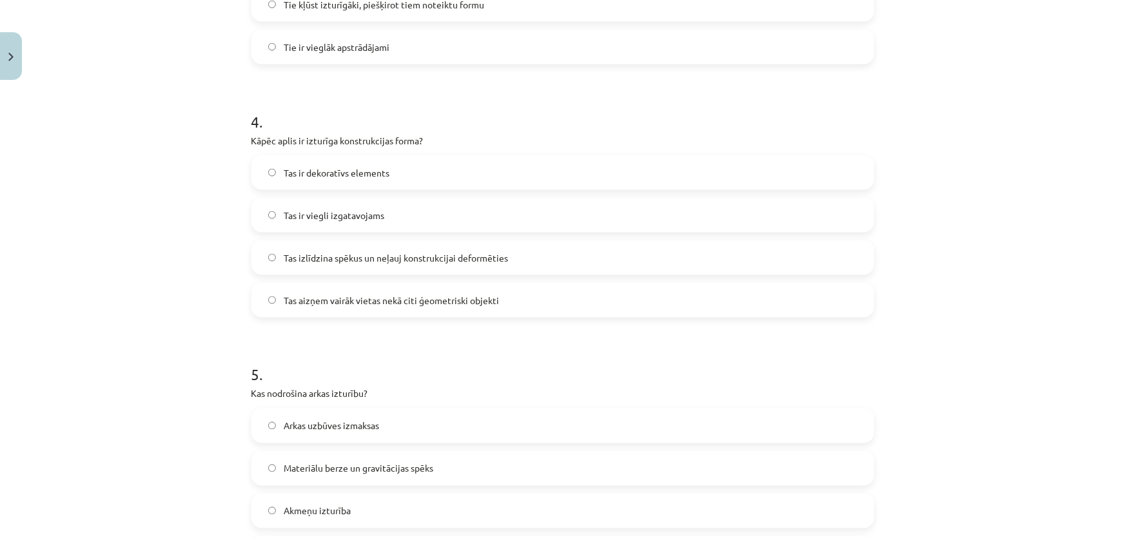
scroll to position [970, 0]
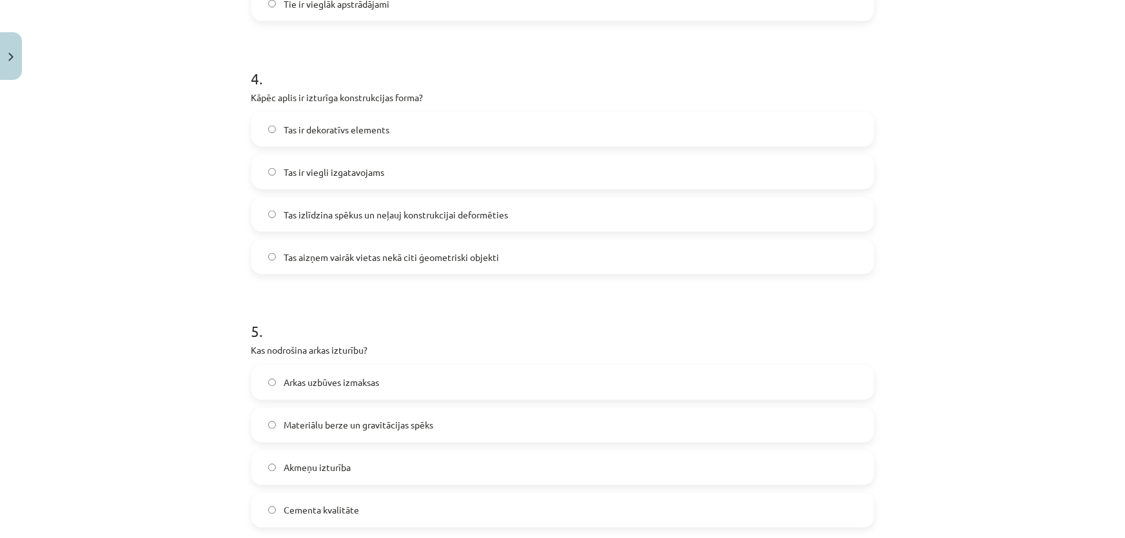
click at [72, 74] on div "Mācību tēma: Inženierzinību 8. klases 1. ieskaites mācību materiāls #2 Mums apk…" at bounding box center [562, 269] width 1125 height 538
click at [308, 97] on p "Kāpēc aplis ir izturīga konstrukcijas forma?" at bounding box center [562, 98] width 623 height 14
click at [309, 97] on p "Kāpēc aplis ir izturīga konstrukcijas forma?" at bounding box center [562, 98] width 623 height 14
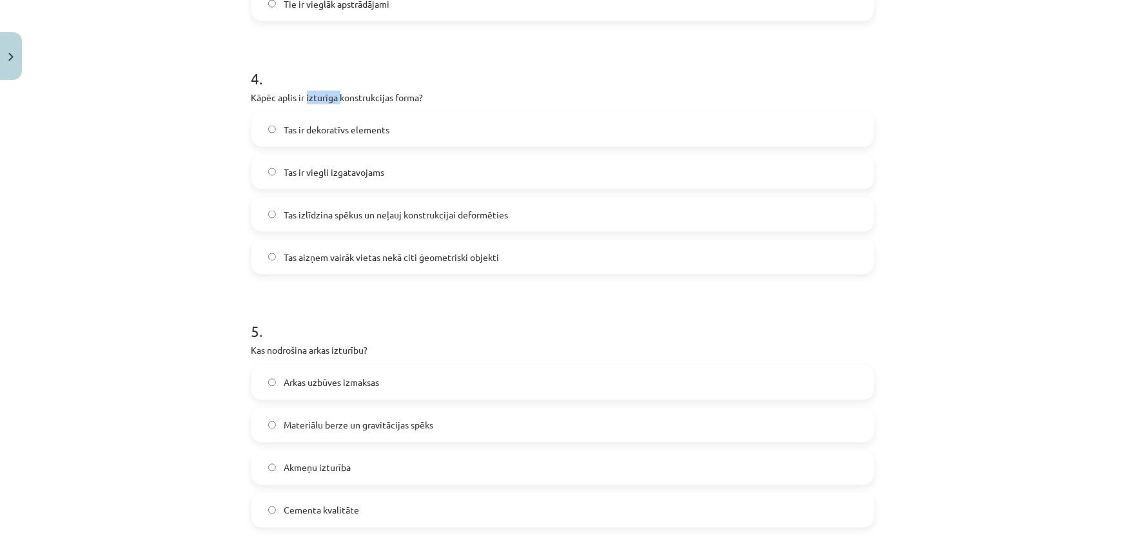
click at [375, 101] on p "Kāpēc aplis ir izturīga konstrukcijas forma?" at bounding box center [562, 98] width 623 height 14
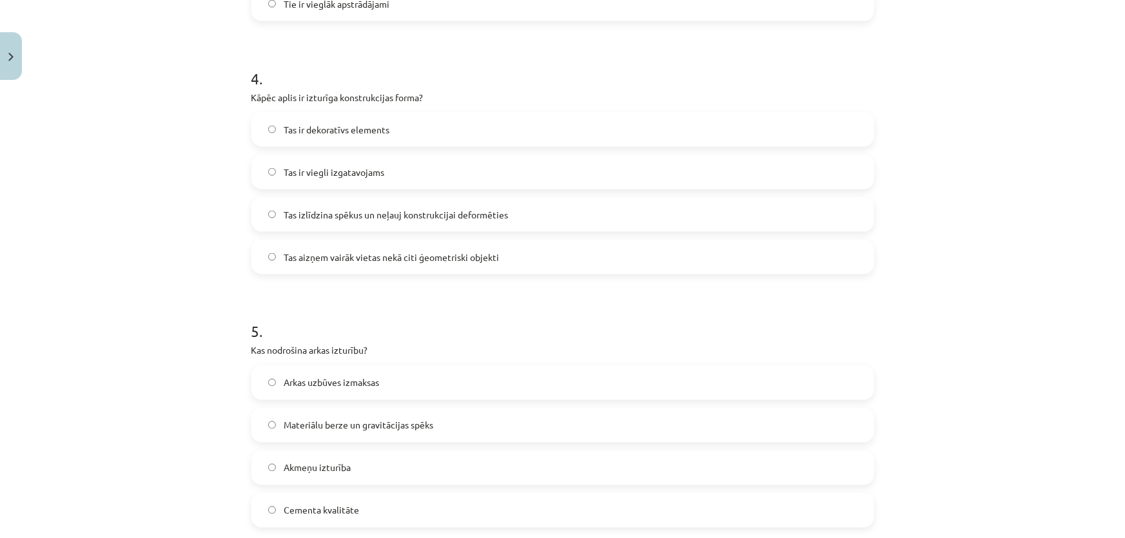
click at [311, 98] on p "Kāpēc aplis ir izturīga konstrukcijas forma?" at bounding box center [562, 98] width 623 height 14
click at [309, 97] on p "Kāpēc aplis ir izturīga konstrukcijas forma?" at bounding box center [562, 98] width 623 height 14
click at [309, 96] on p "Kāpēc aplis ir izturīga konstrukcijas forma?" at bounding box center [562, 98] width 623 height 14
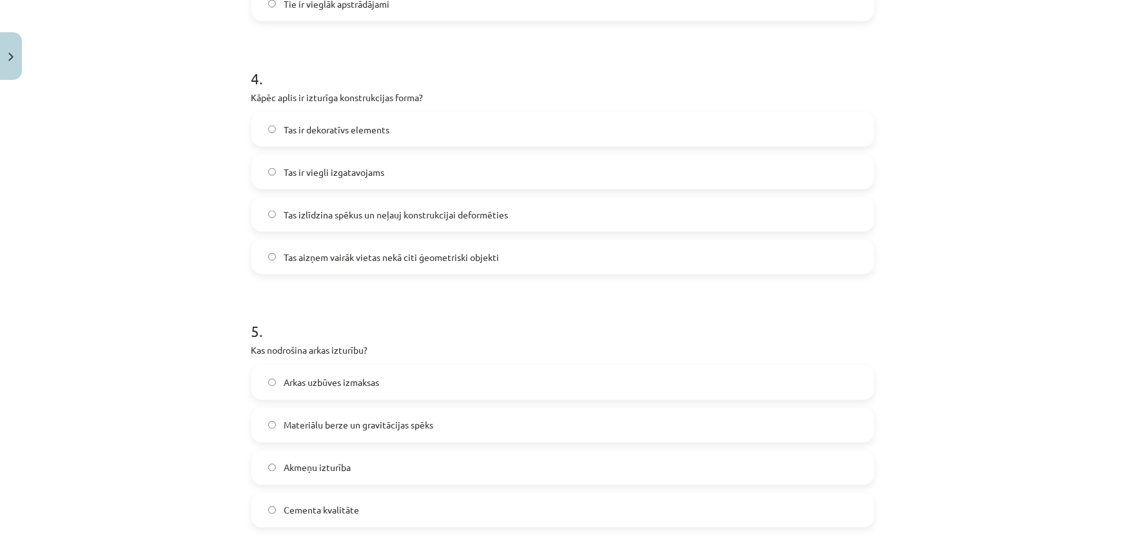
click at [355, 132] on span "Tas ir dekoratīvs elements" at bounding box center [337, 130] width 106 height 14
click at [319, 177] on span "Tas ir viegli izgatavojams" at bounding box center [334, 173] width 101 height 14
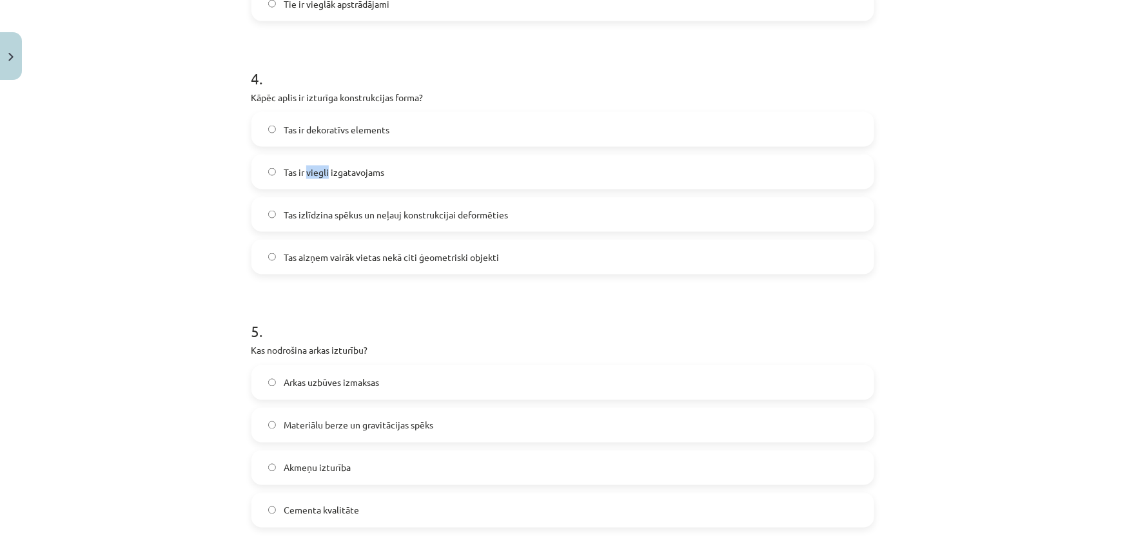
click at [320, 181] on label "Tas ir viegli izgatavojams" at bounding box center [563, 172] width 620 height 32
click at [320, 180] on label "Tas ir viegli izgatavojams" at bounding box center [563, 172] width 620 height 32
click at [320, 178] on label "Tas ir viegli izgatavojams" at bounding box center [563, 172] width 620 height 32
click at [321, 178] on span "Tas ir viegli izgatavojams" at bounding box center [334, 173] width 101 height 14
click at [322, 177] on span "Tas ir viegli izgatavojams" at bounding box center [334, 173] width 101 height 14
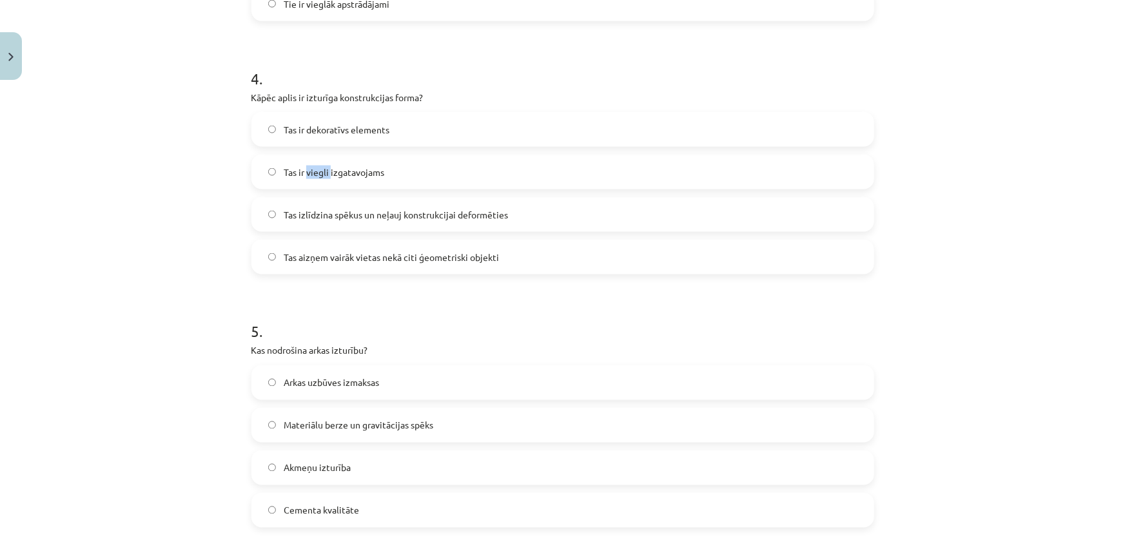
click at [322, 177] on span "Tas ir viegli izgatavojams" at bounding box center [334, 173] width 101 height 14
